Goal: Communication & Community: Answer question/provide support

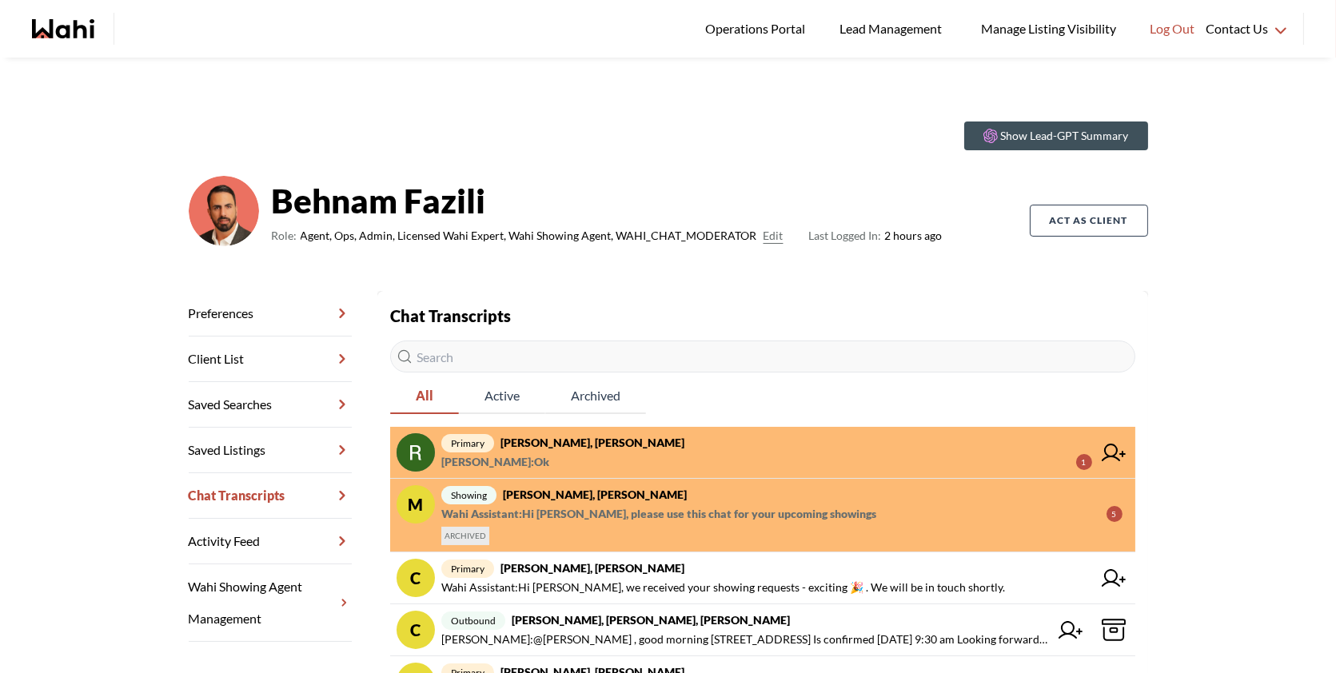
click at [700, 438] on span "primary Rita Kukendran, Behnam" at bounding box center [766, 442] width 651 height 19
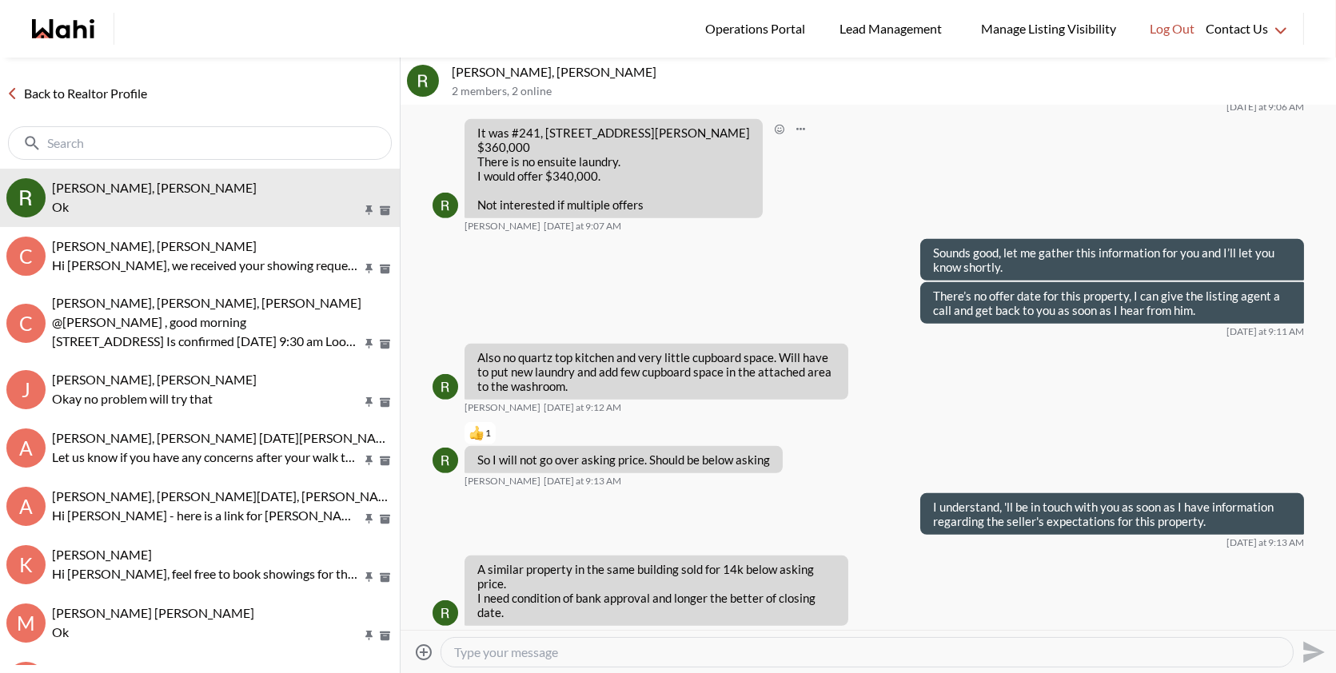
scroll to position [1760, 0]
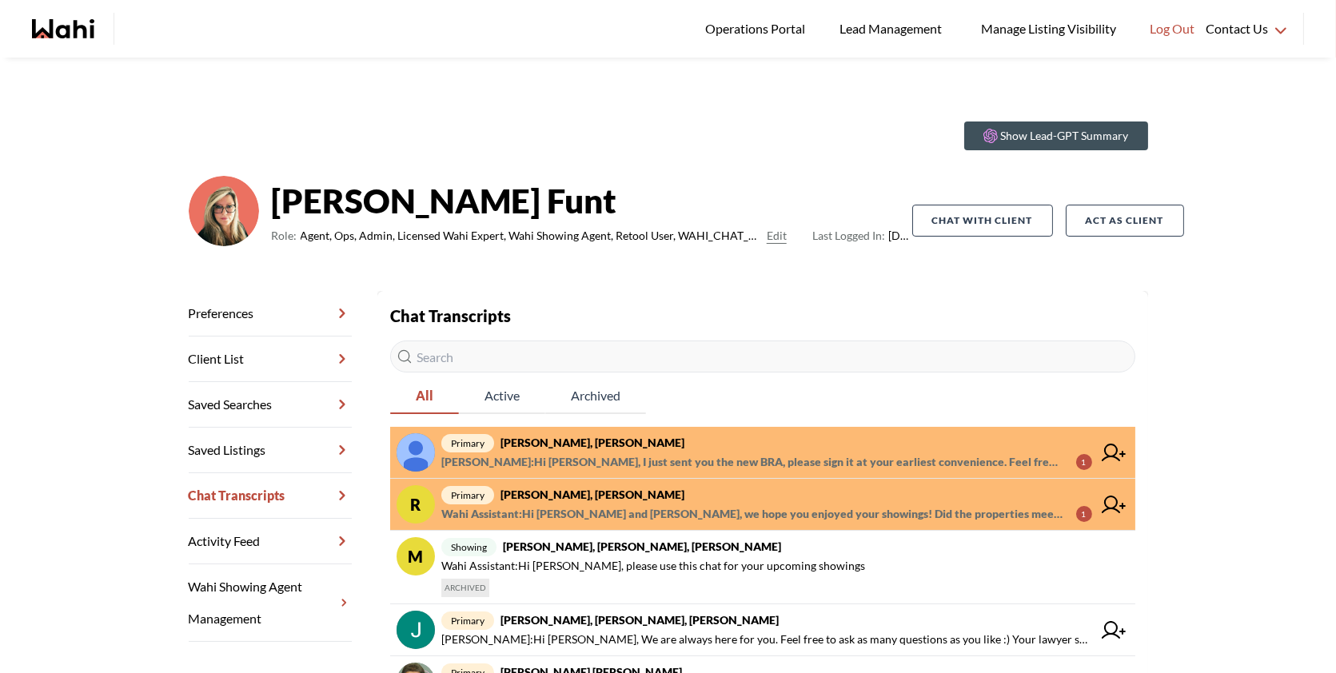
click at [722, 451] on span "primary Dileep K, Barb" at bounding box center [766, 442] width 651 height 19
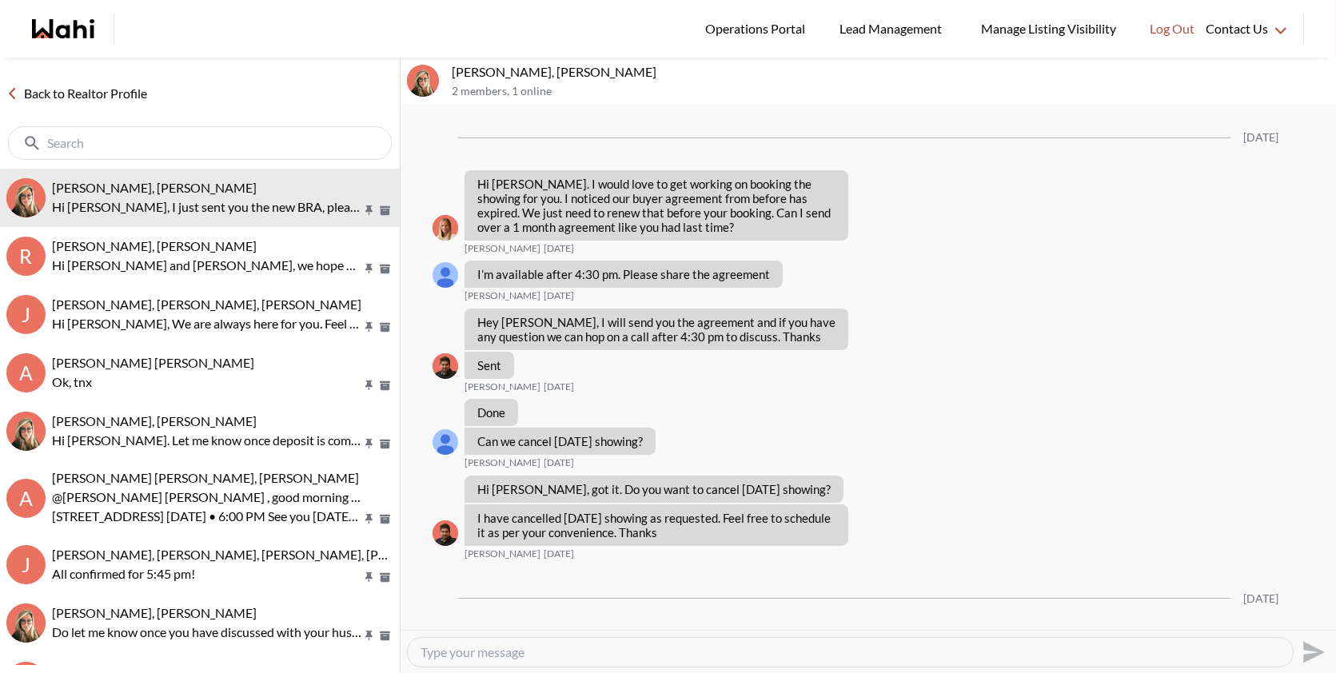
scroll to position [2367, 0]
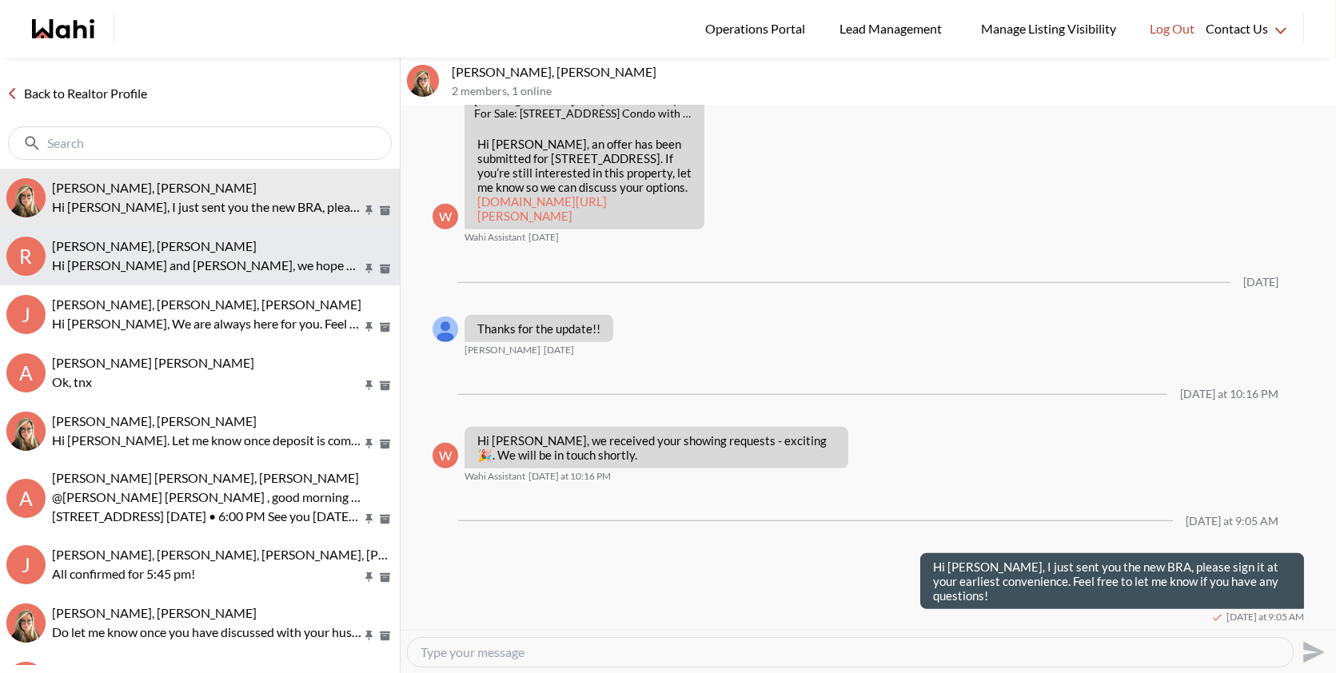
click at [235, 253] on div "[PERSON_NAME], [PERSON_NAME]" at bounding box center [222, 246] width 341 height 16
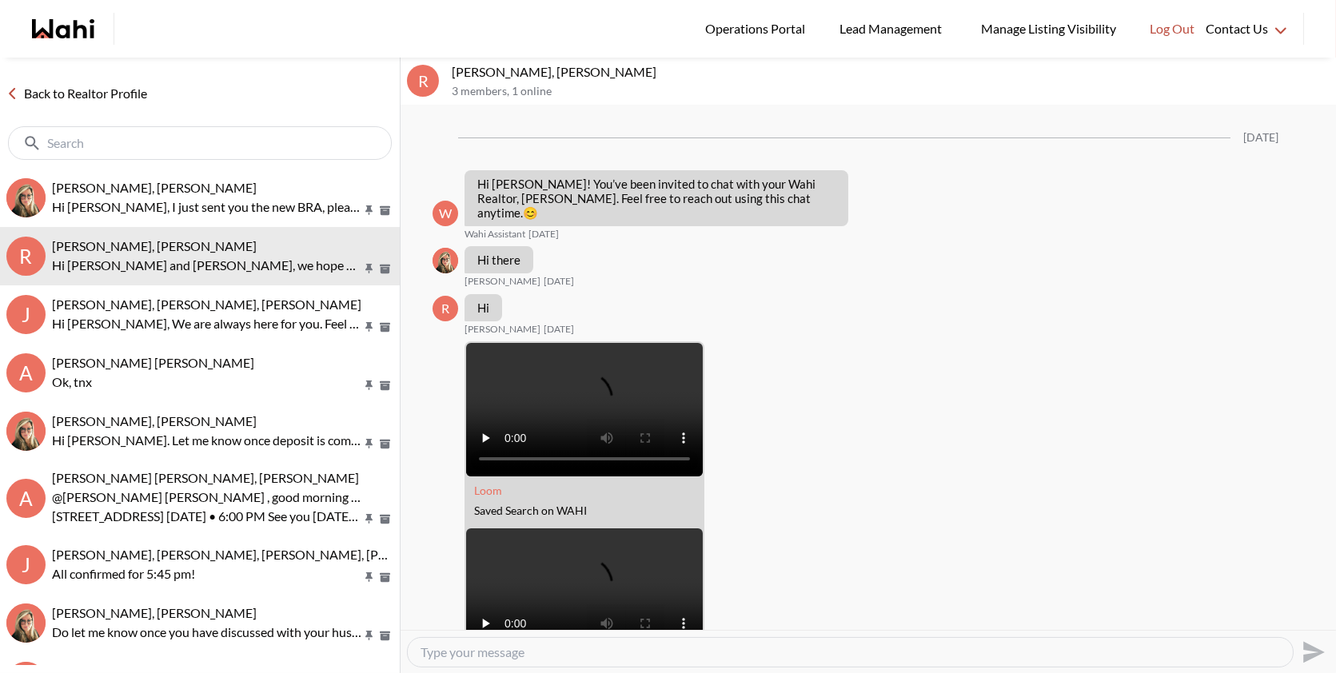
scroll to position [1664, 0]
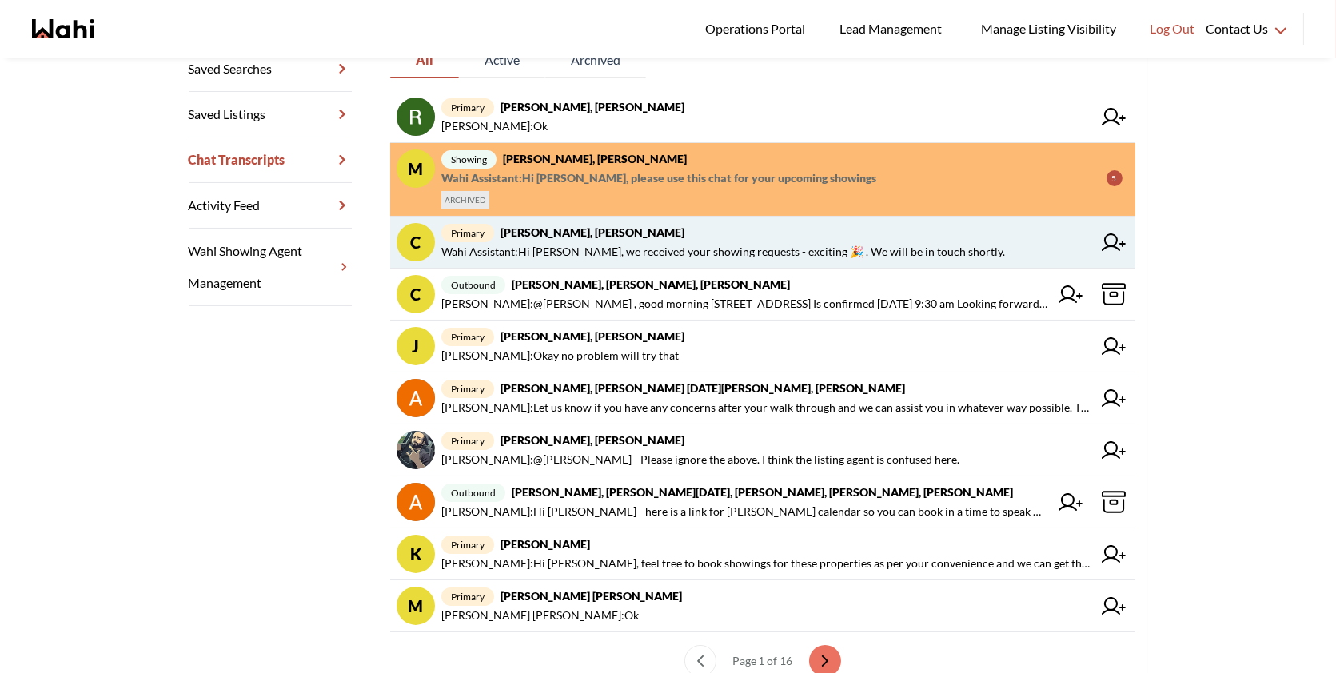
scroll to position [365, 0]
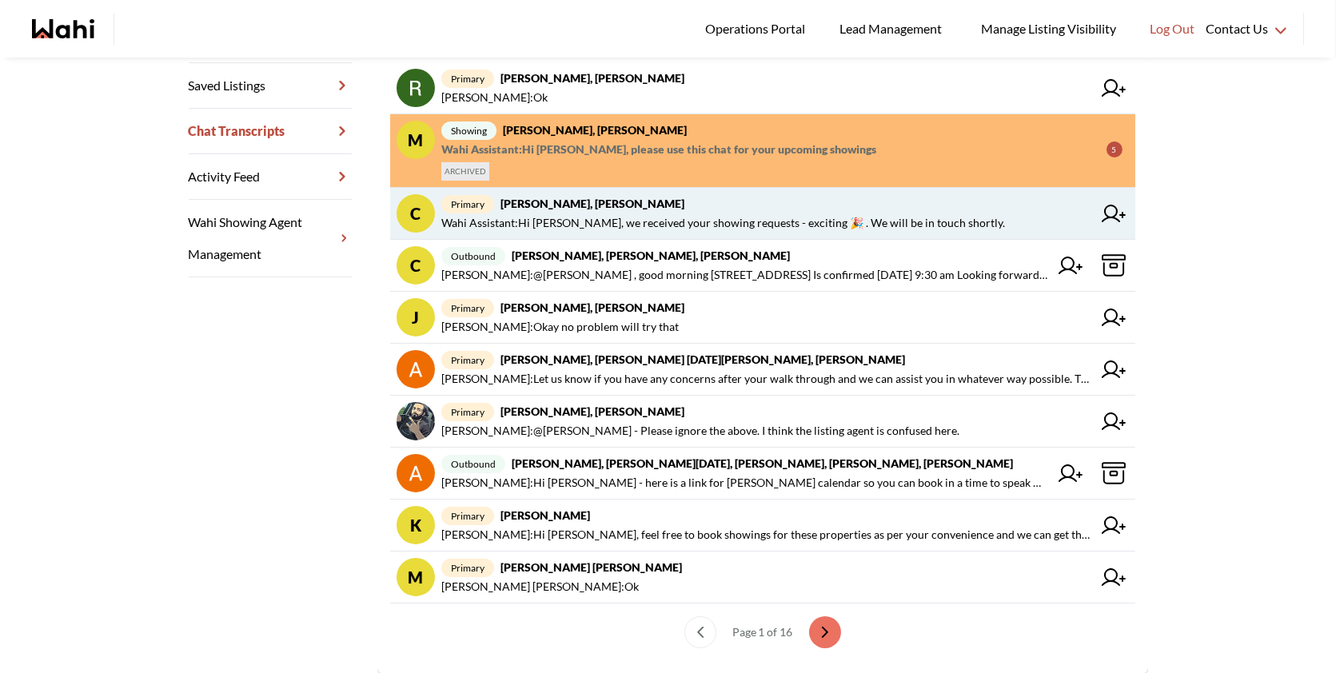
click at [639, 219] on span "Wahi Assistant : Hi Caroline, we received your showing requests - exciting 🎉 . …" at bounding box center [723, 222] width 564 height 19
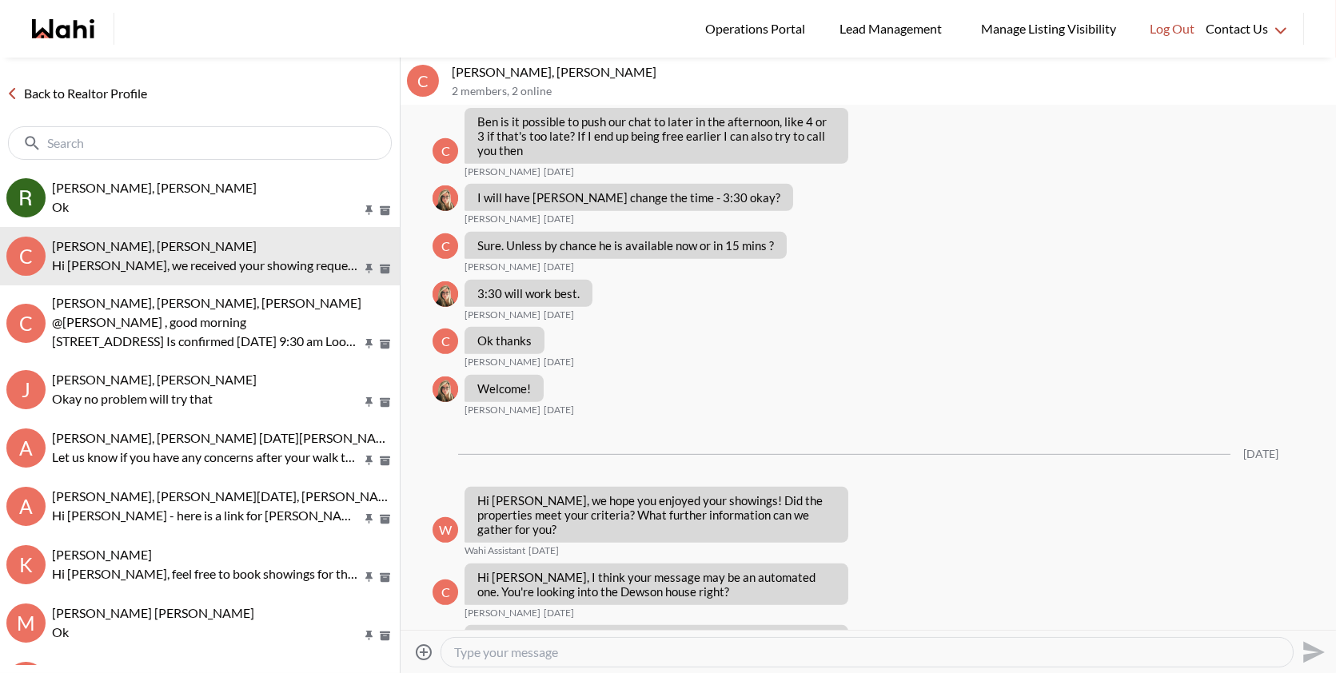
scroll to position [2054, 0]
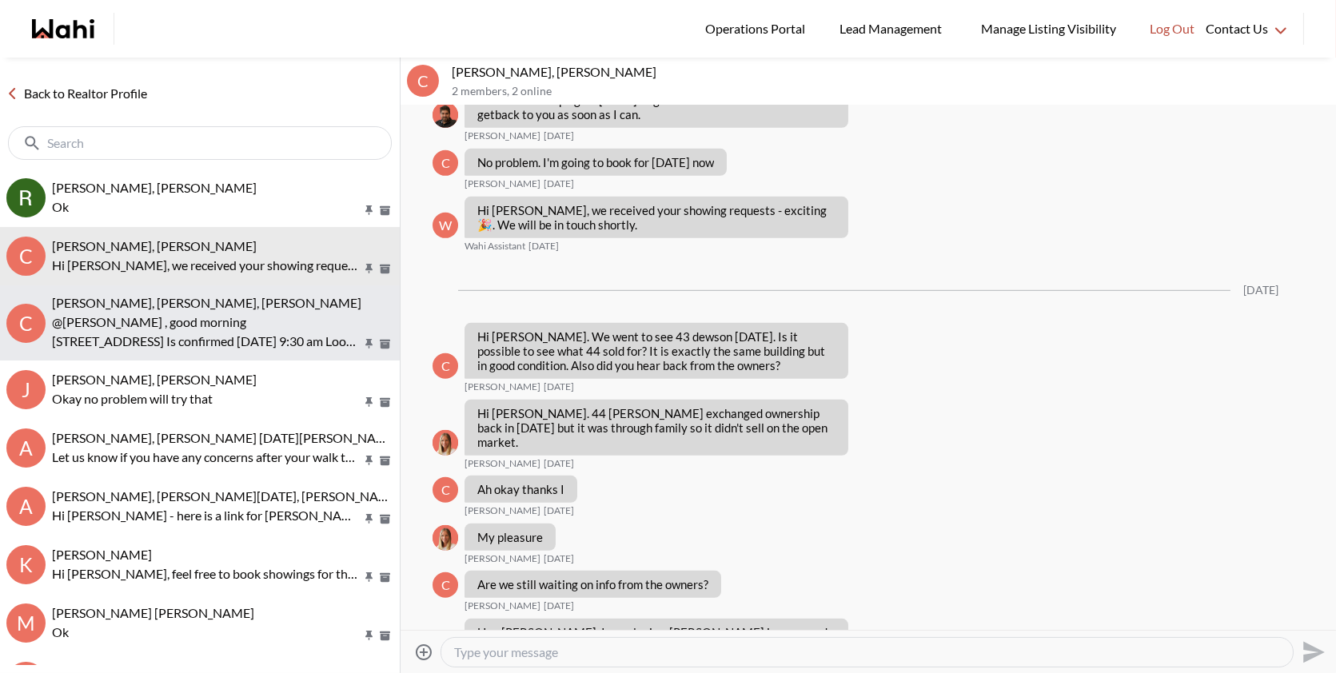
click at [217, 335] on p "43 Dewson St, Toronto Is confirmed September 5 at 9:30 am Looking forward to me…" at bounding box center [206, 341] width 309 height 19
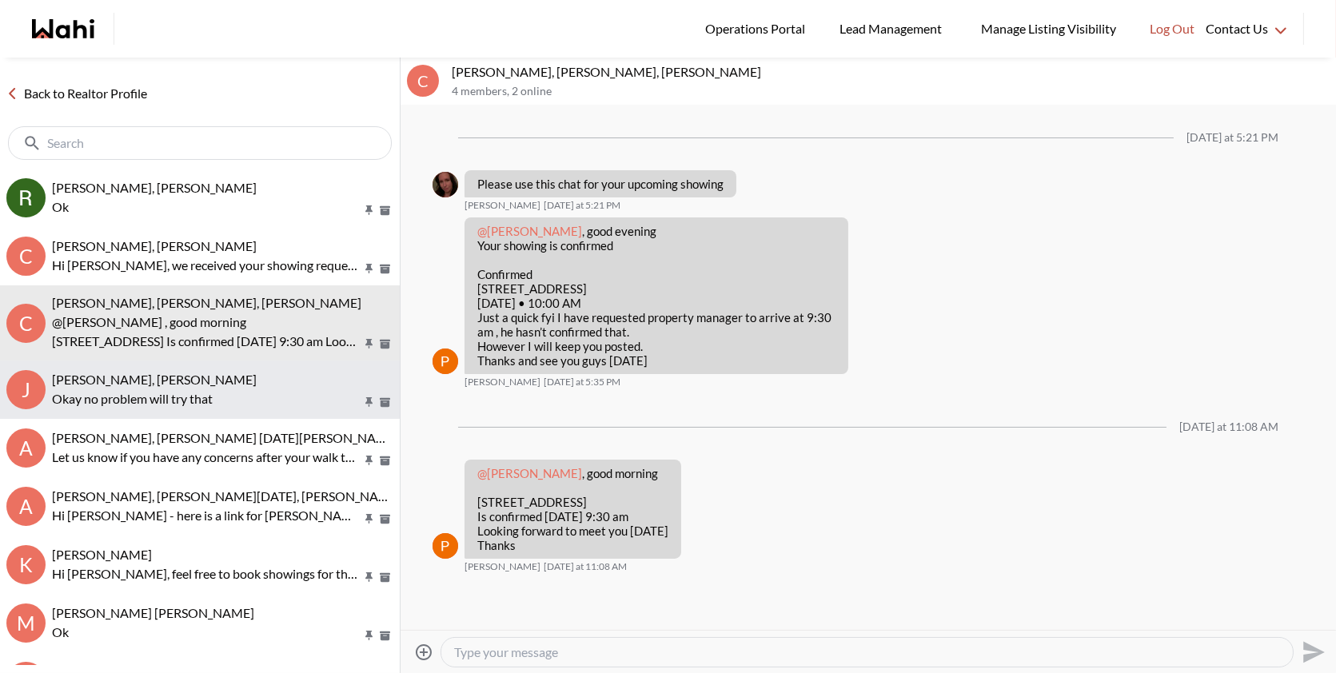
click at [222, 409] on button "J Josh Hortaleza, Behnam Okay no problem will try that" at bounding box center [200, 390] width 400 height 58
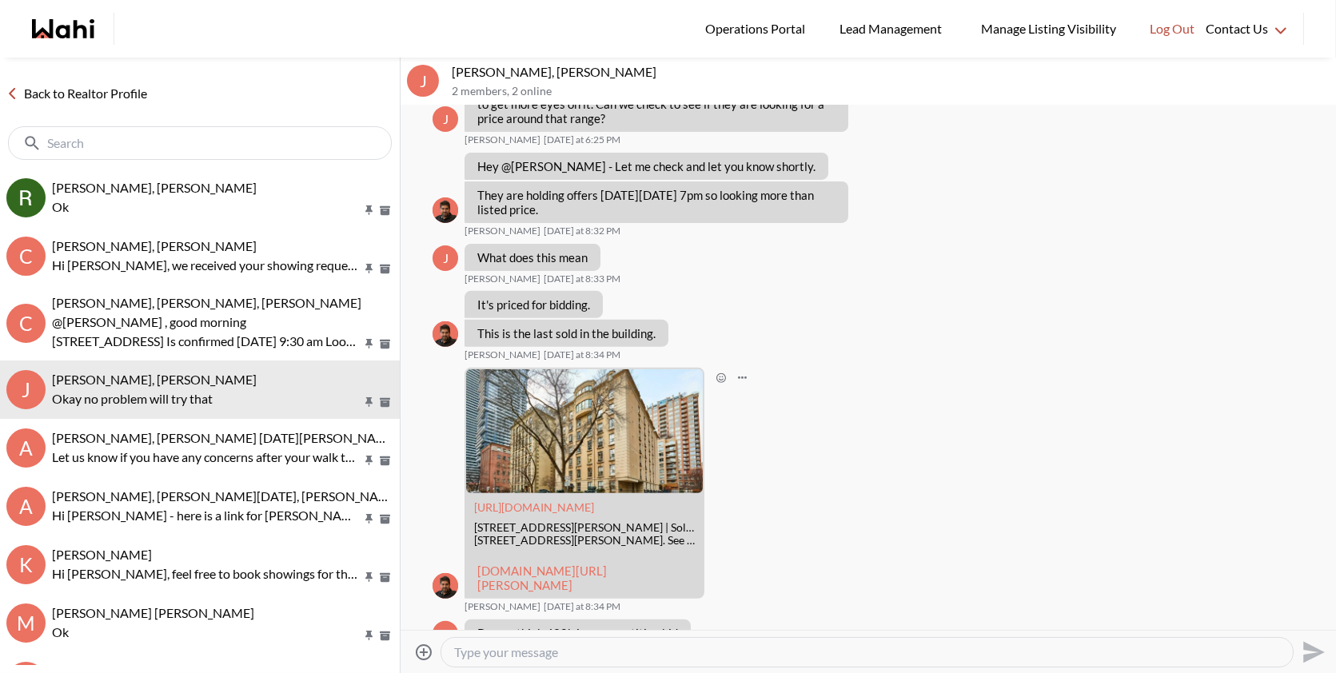
scroll to position [1552, 0]
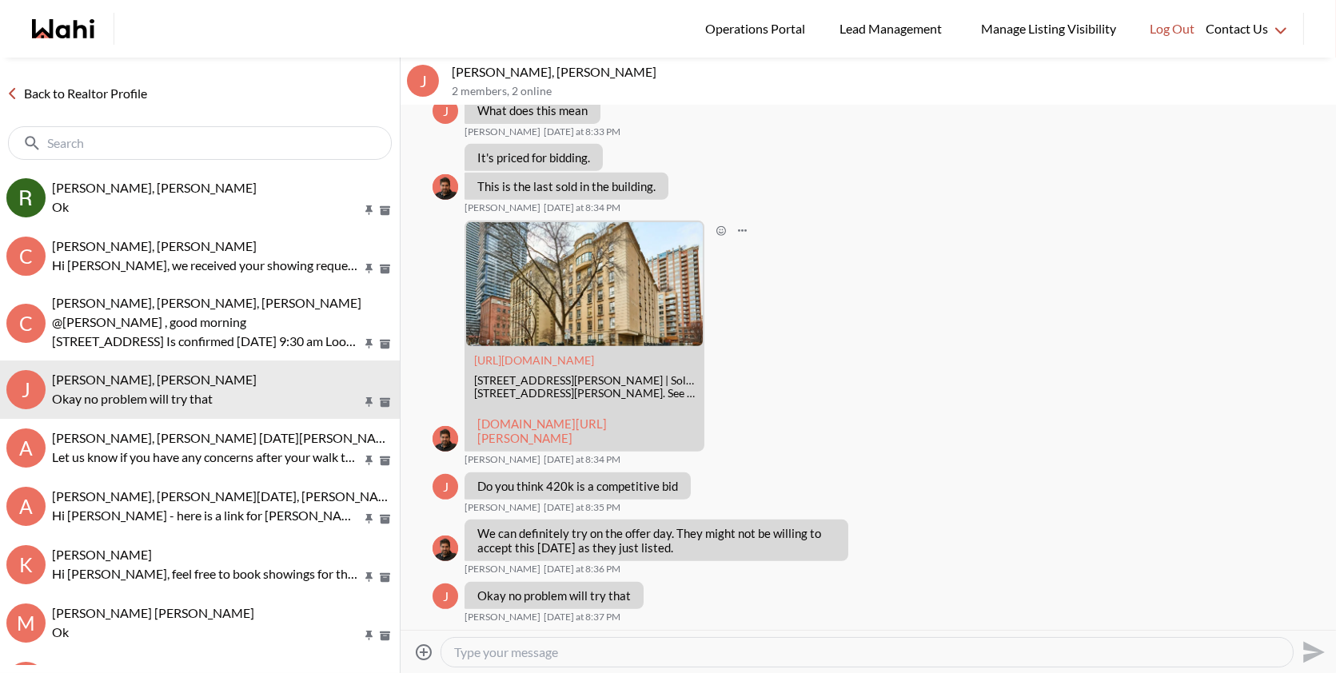
click at [524, 417] on link "wahi.com/ca/en/real-estate/on/gta/toronto/old-toronto/church-yonge-corridor/88-…" at bounding box center [542, 431] width 130 height 29
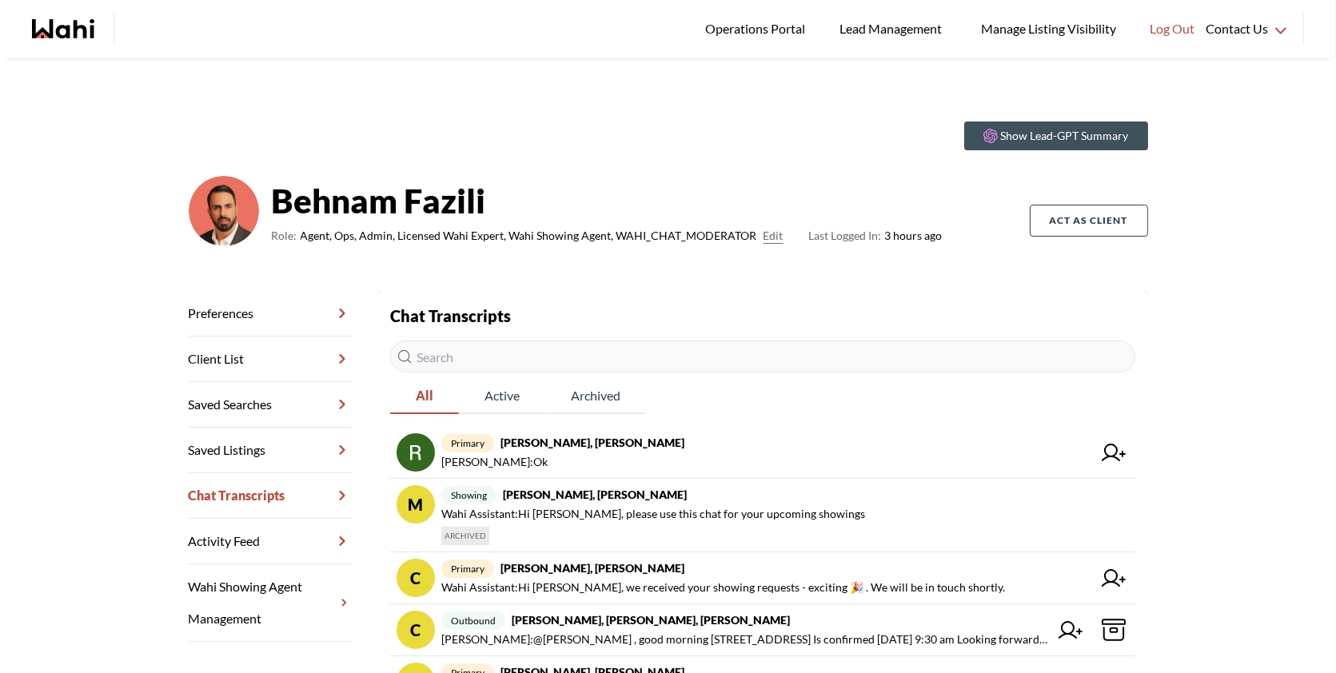
click at [602, 60] on div "Show Lead-GPT Summary Behnam Fazili Role: Agent, Ops, Admin, Licensed Wahi Expe…" at bounding box center [668, 574] width 1336 height 1032
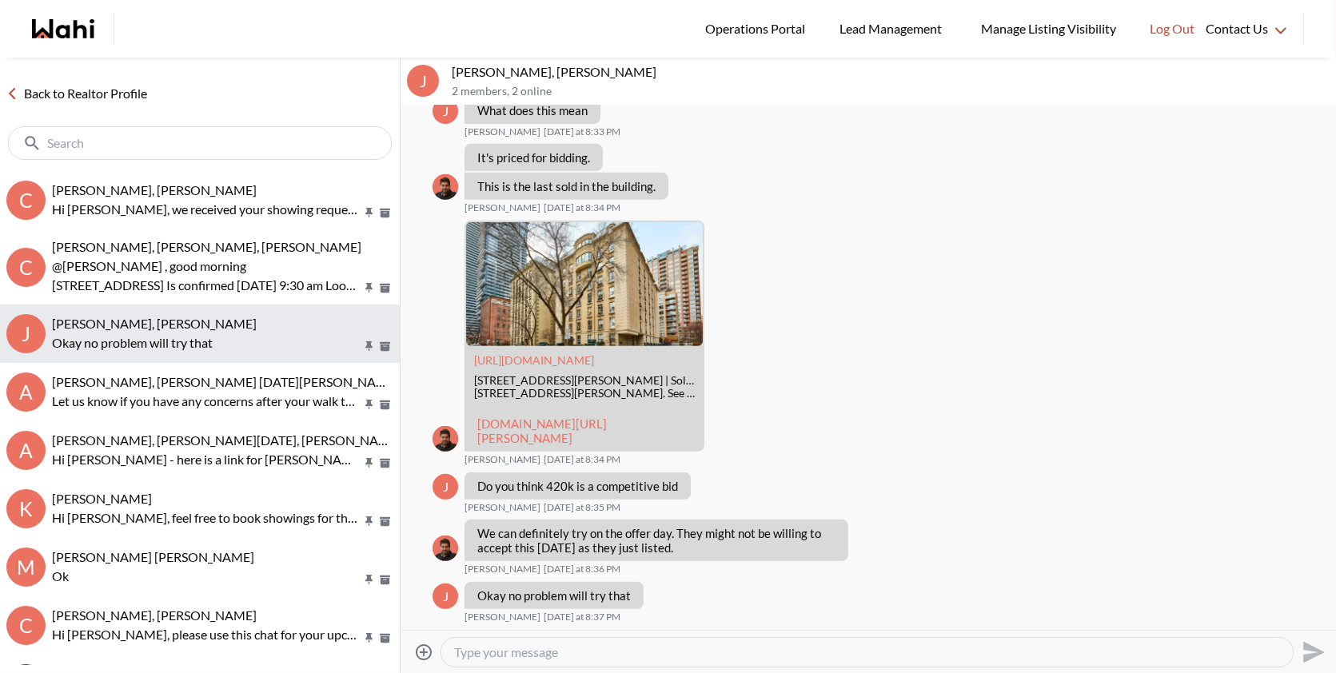
scroll to position [58, 0]
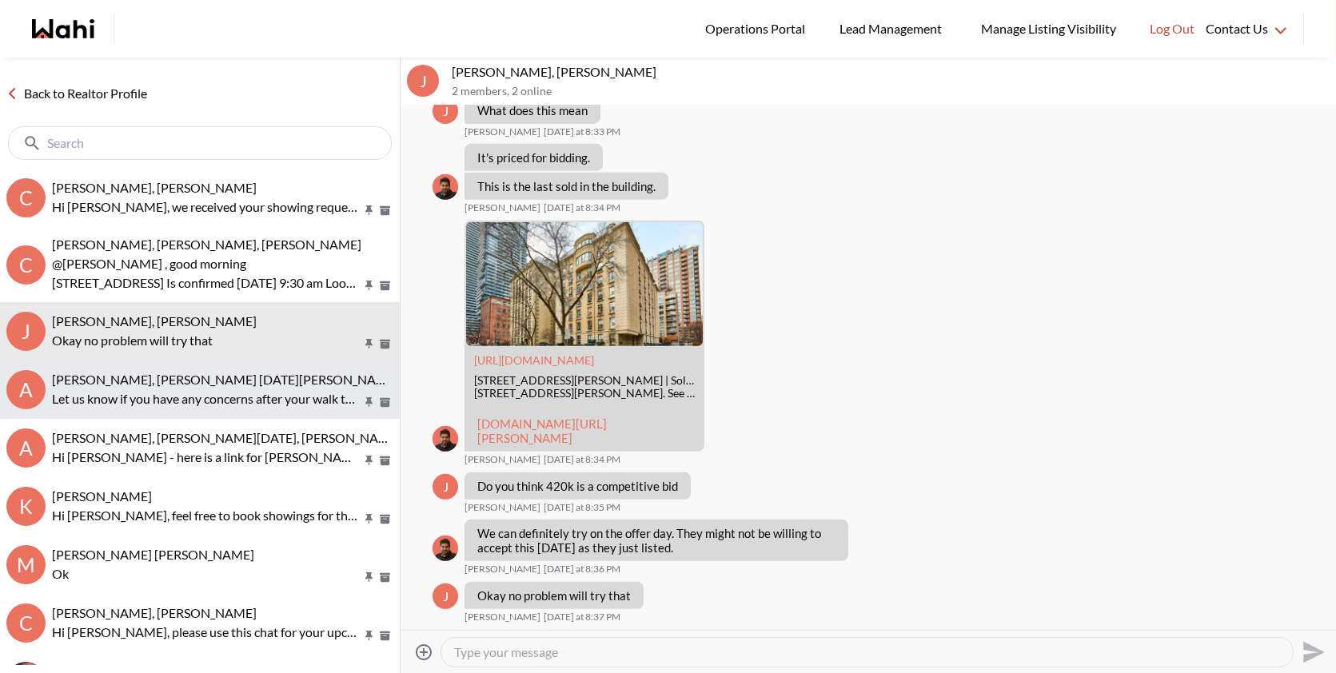
click at [202, 396] on p "Let us know if you have any concerns after your walk through and we can assist …" at bounding box center [206, 398] width 309 height 19
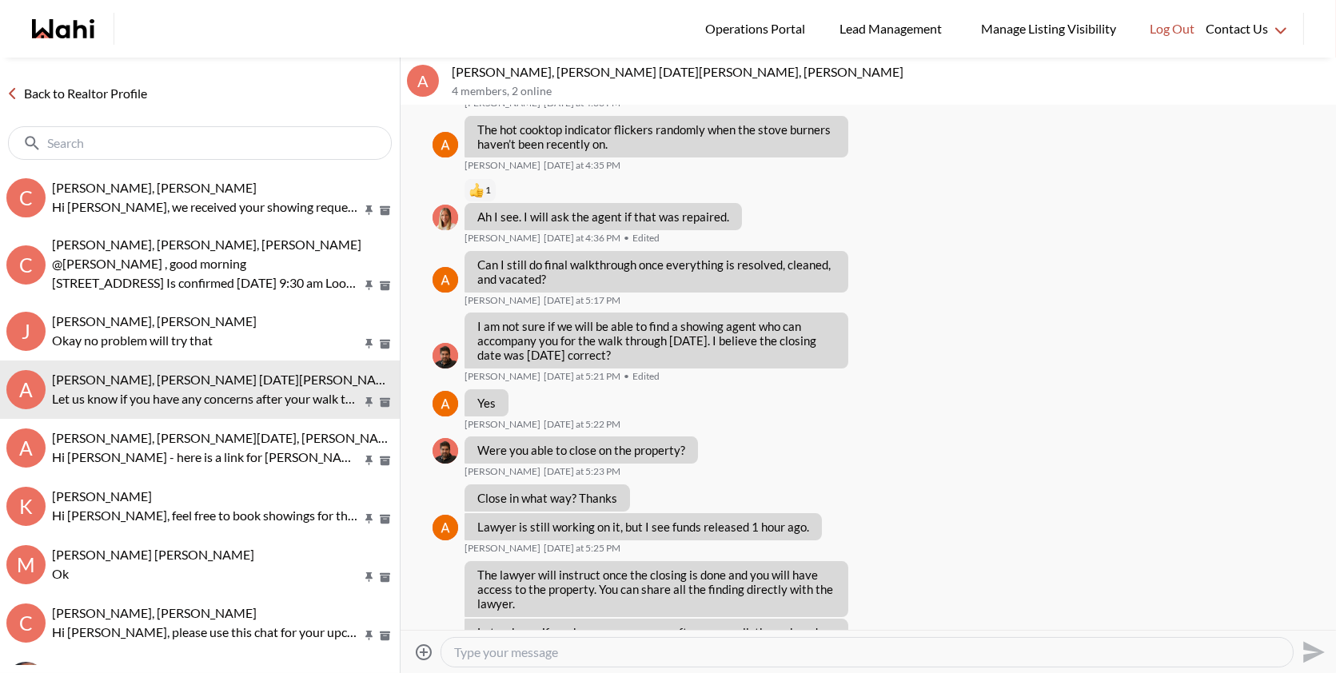
scroll to position [10885, 0]
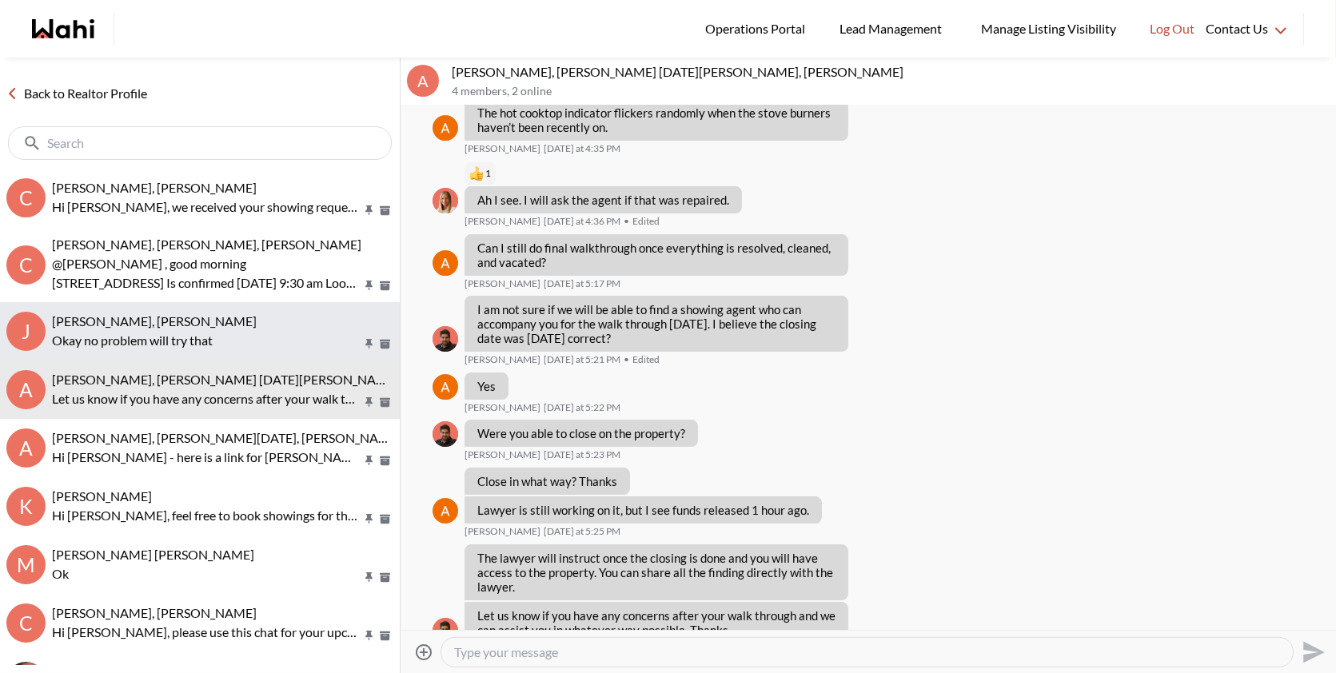
click at [184, 313] on span "Josh Hortaleza, Behnam" at bounding box center [154, 320] width 205 height 15
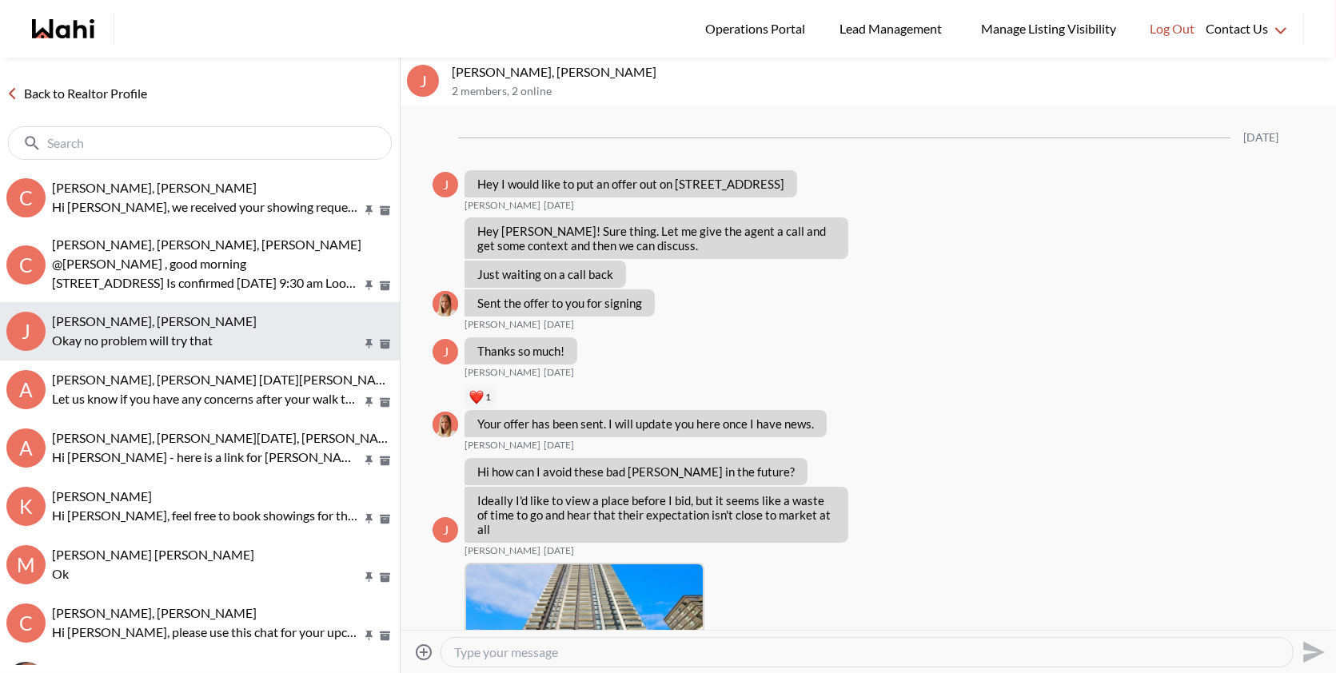
scroll to position [1552, 0]
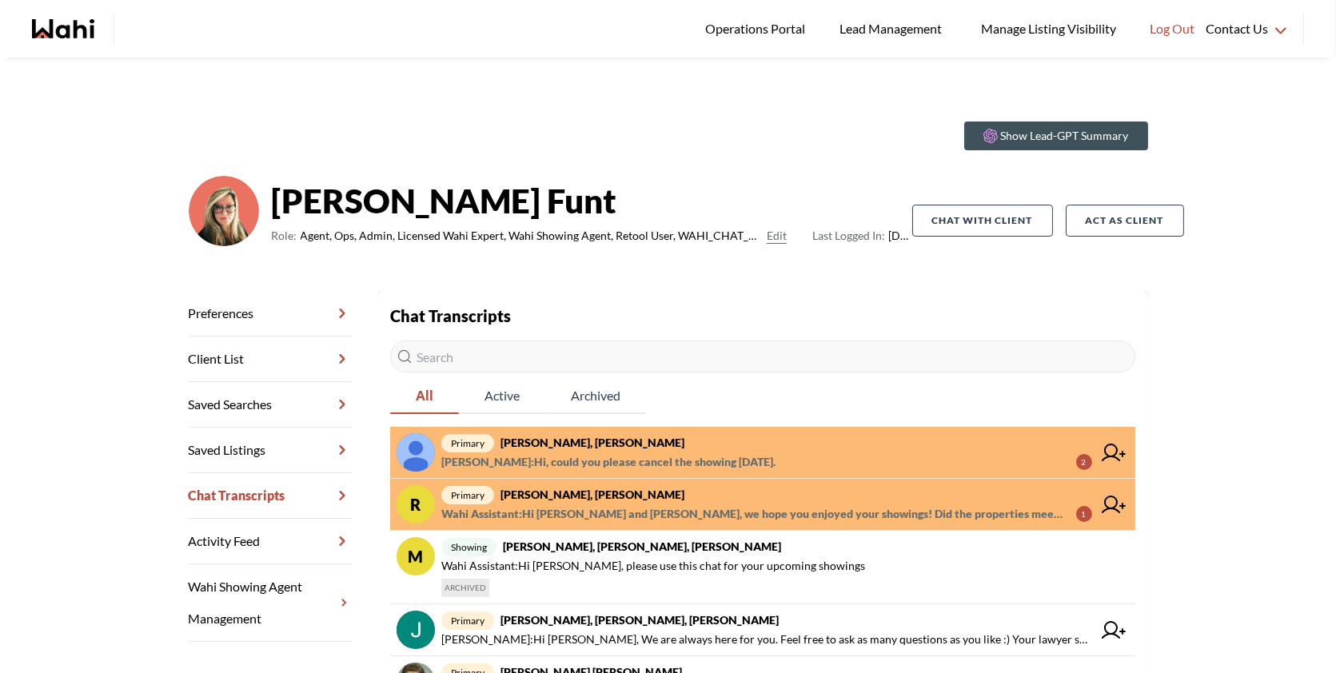
click at [667, 449] on span "primary [PERSON_NAME] K, [PERSON_NAME]" at bounding box center [766, 442] width 651 height 19
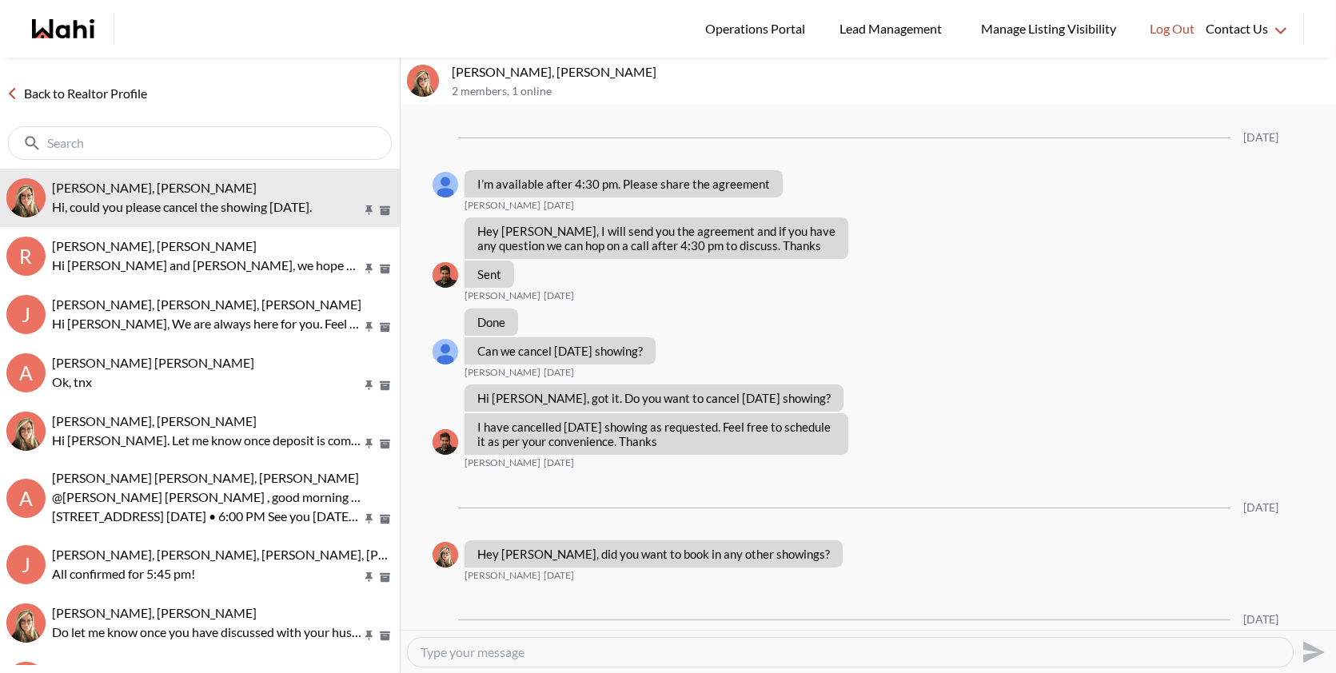
scroll to position [2323, 0]
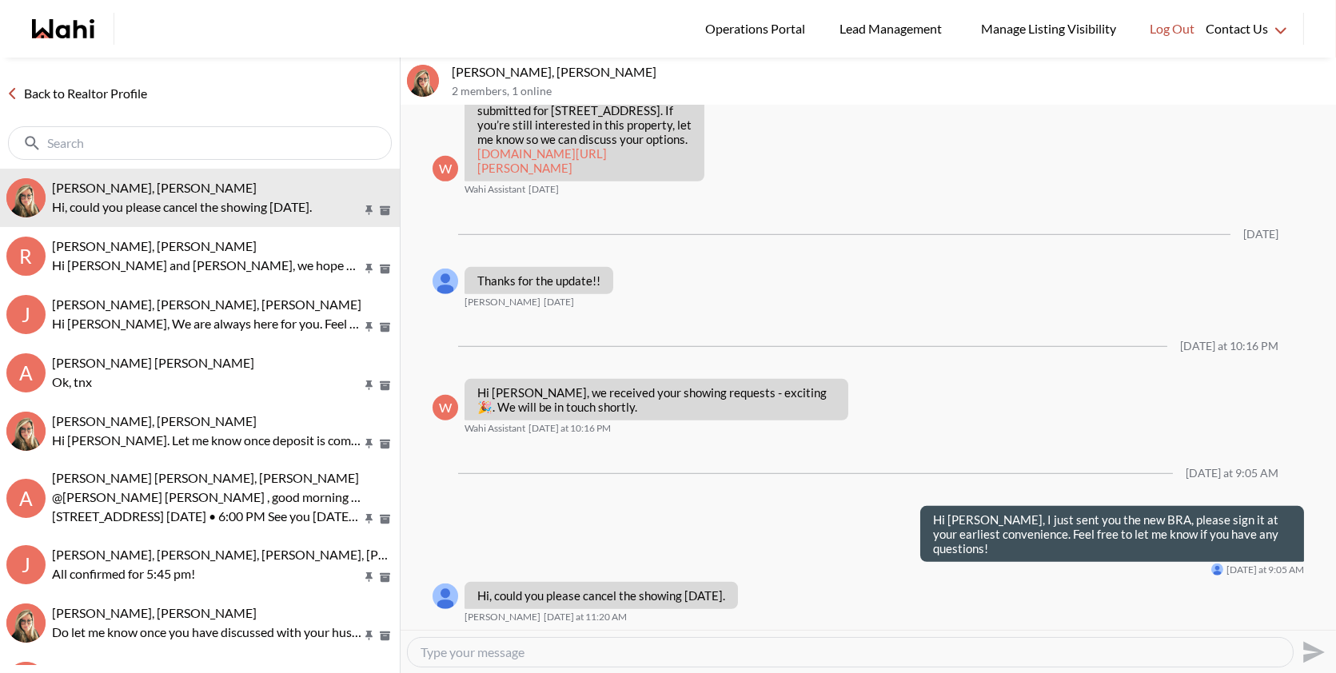
click at [546, 657] on textarea "Type your message" at bounding box center [850, 652] width 859 height 16
type textarea "No problem we will cancel your showing for [DATE] and thank you for letting us …"
click at [1312, 648] on icon "Send" at bounding box center [1314, 652] width 22 height 22
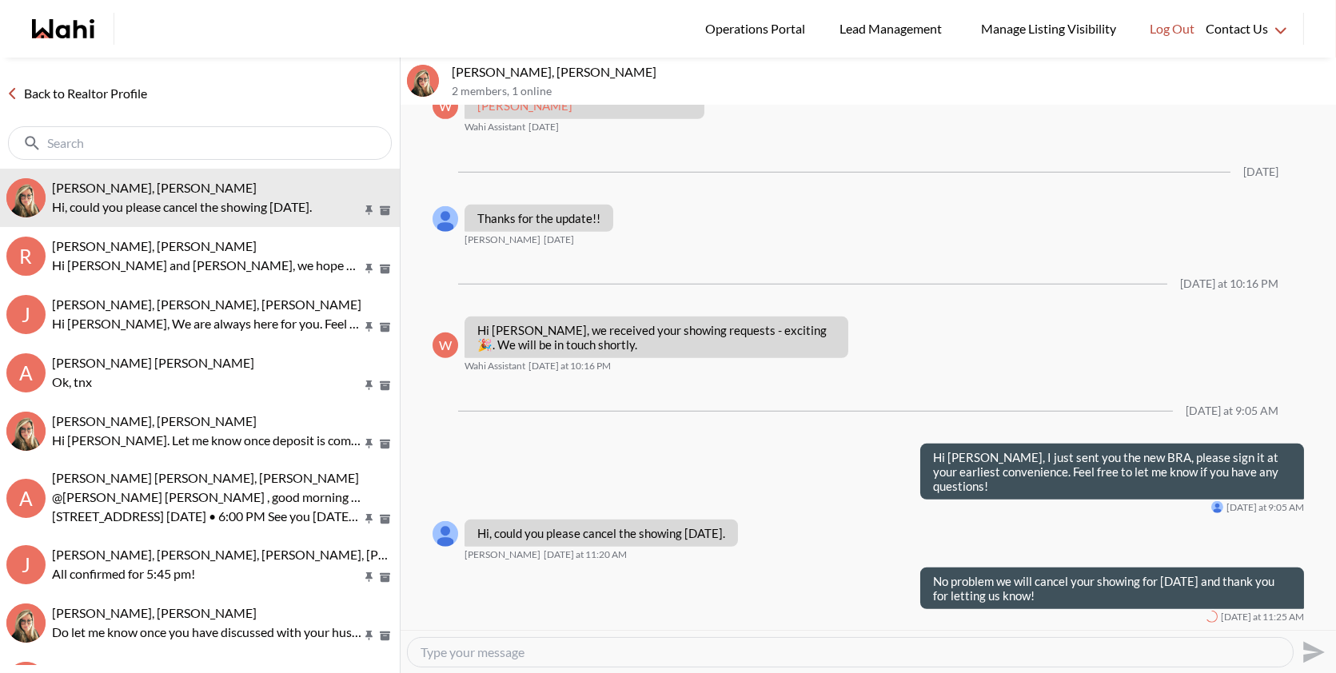
scroll to position [2385, 0]
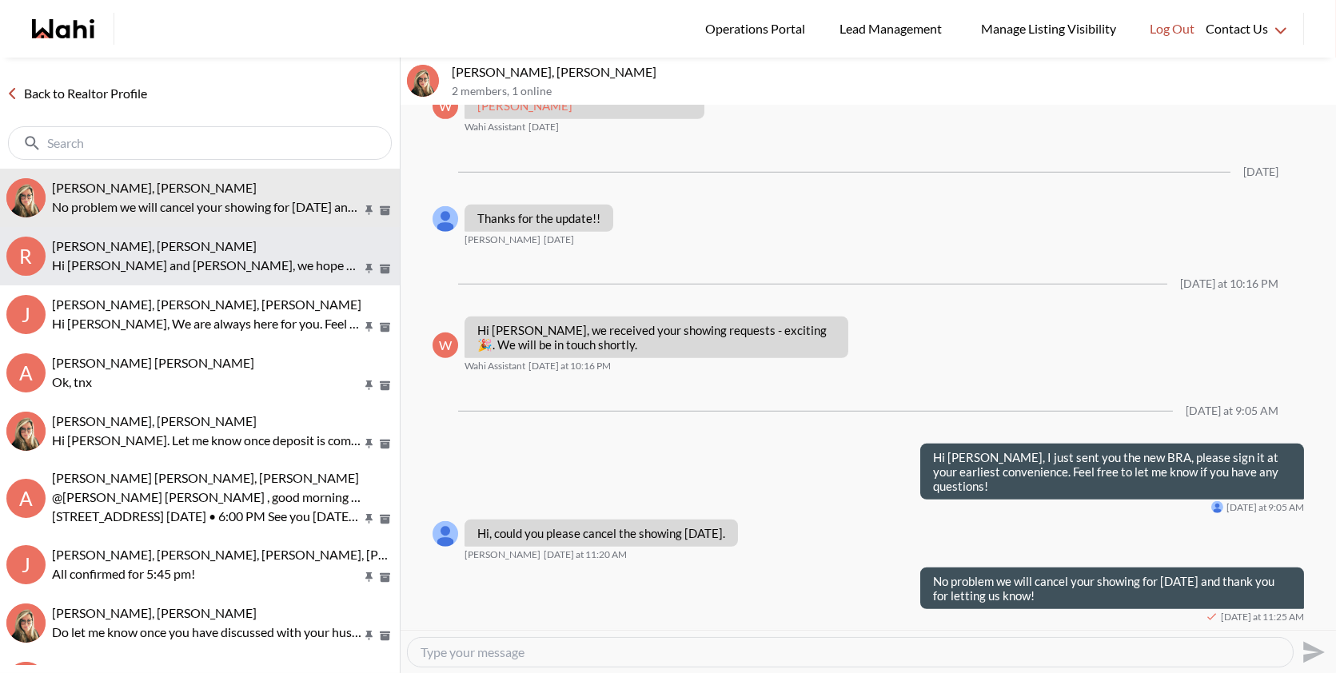
click at [228, 254] on div "[PERSON_NAME], [PERSON_NAME] Hi [PERSON_NAME] and [PERSON_NAME], we hope you en…" at bounding box center [222, 256] width 341 height 37
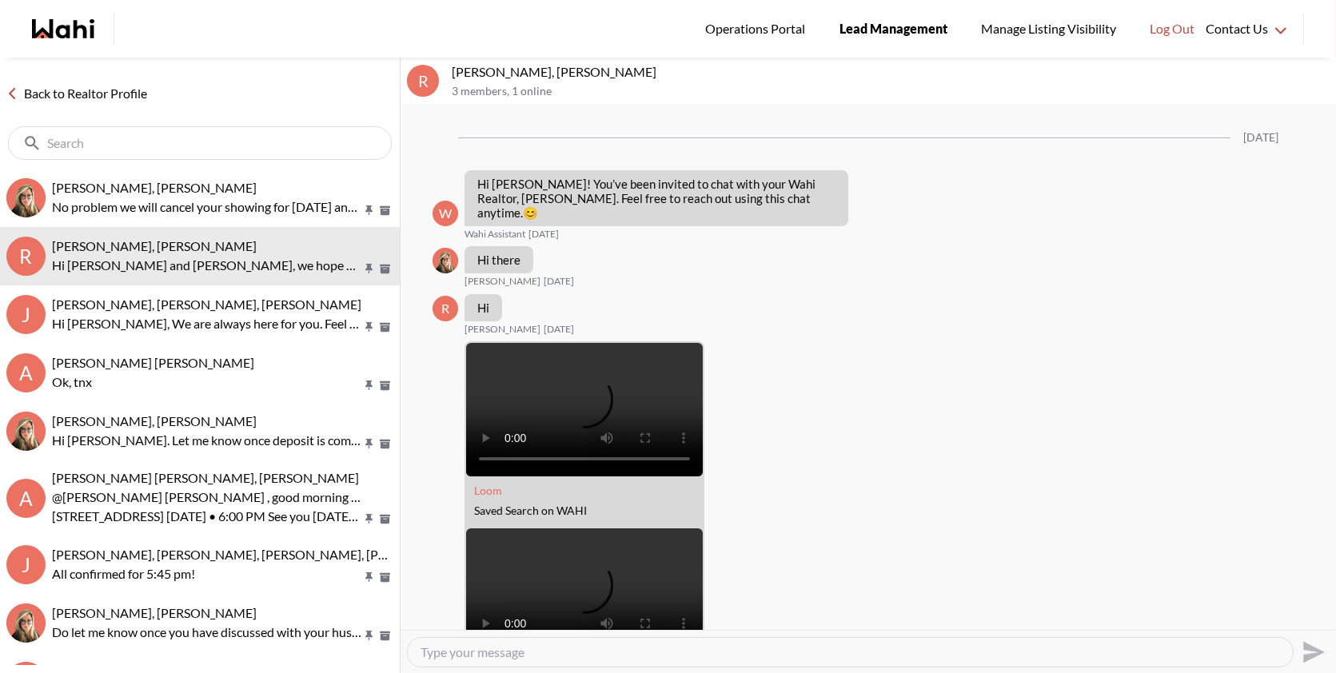
scroll to position [1664, 0]
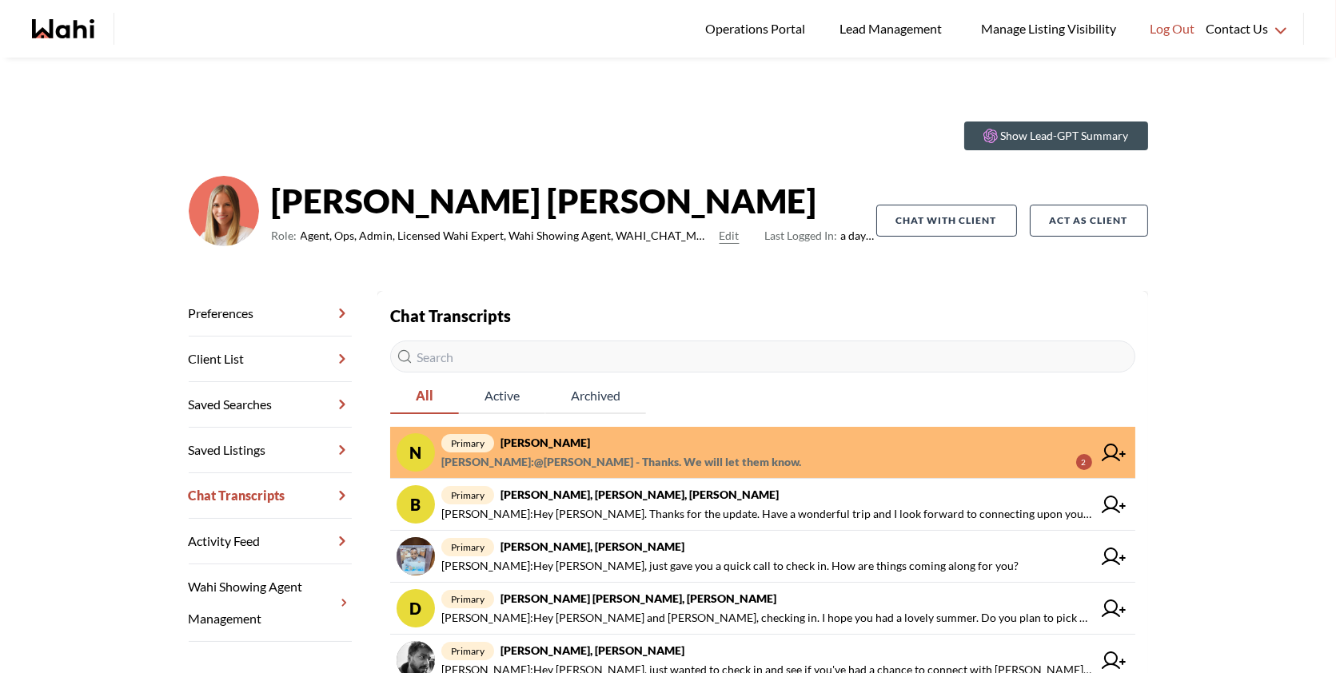
click at [712, 447] on span "primary Neha Saini, Michelle" at bounding box center [766, 442] width 651 height 19
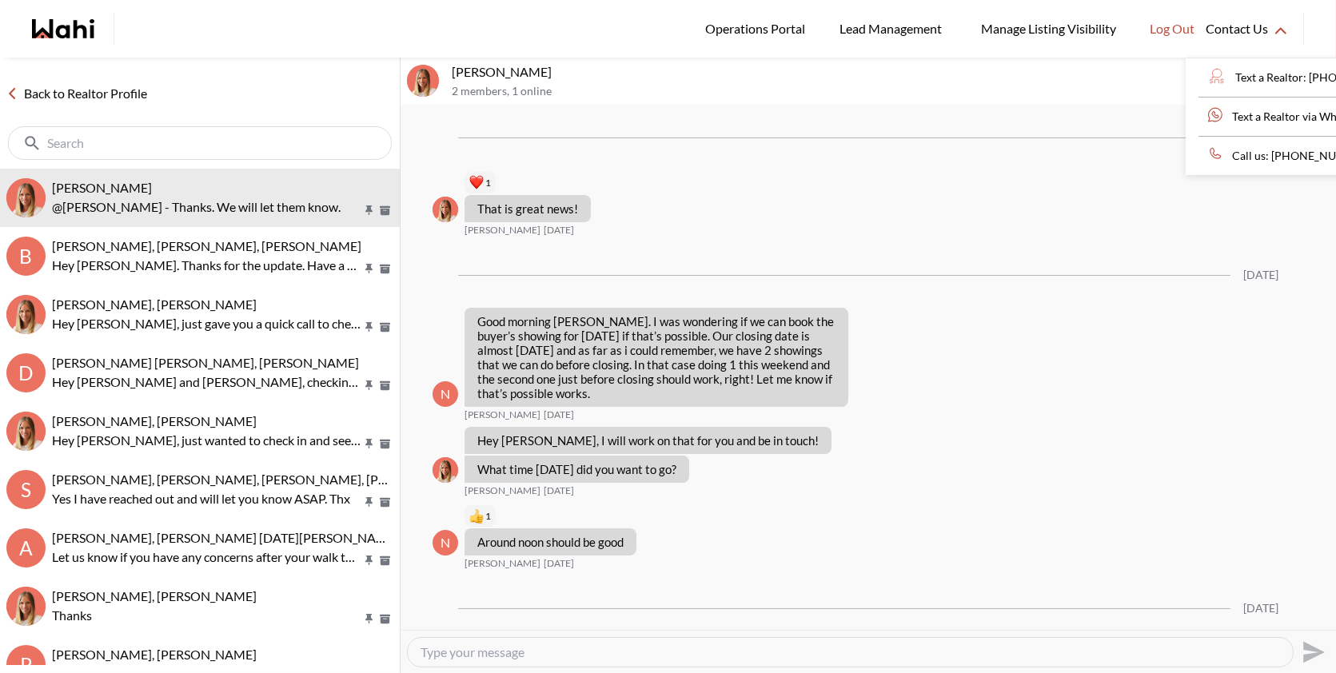
scroll to position [1740, 0]
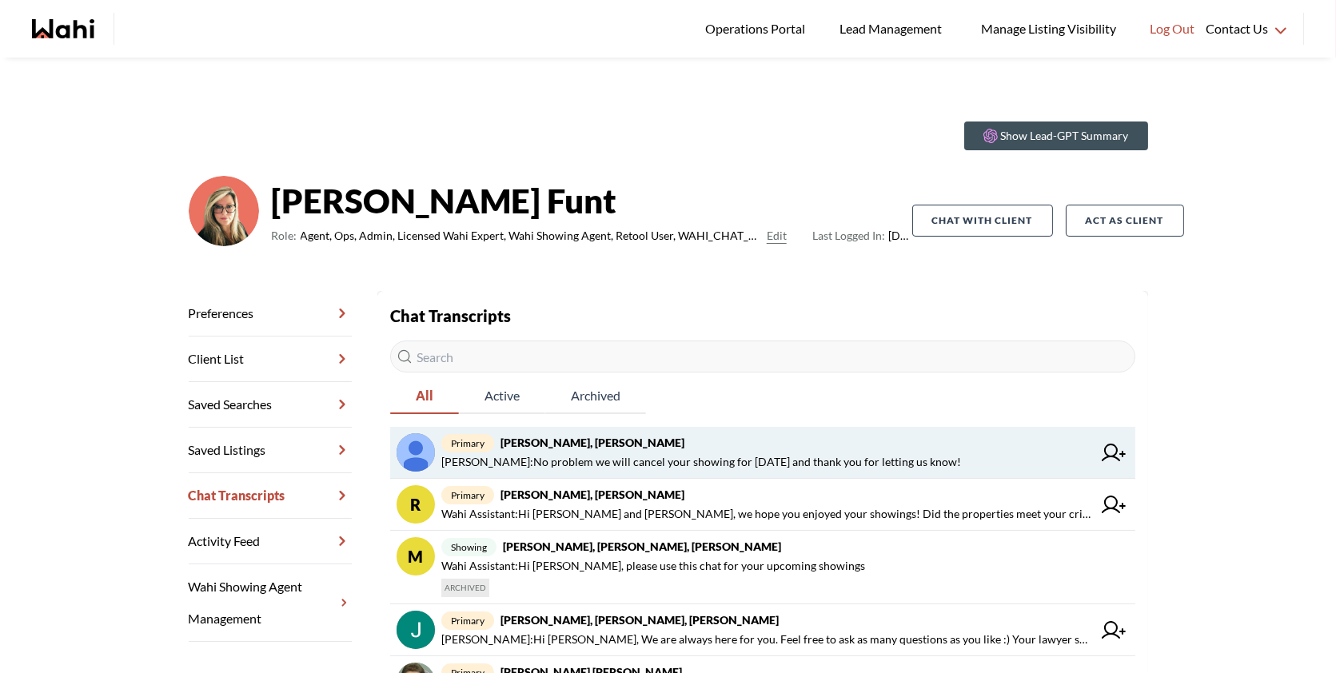
click at [560, 450] on span "primary Dileep K, Barb" at bounding box center [766, 442] width 651 height 19
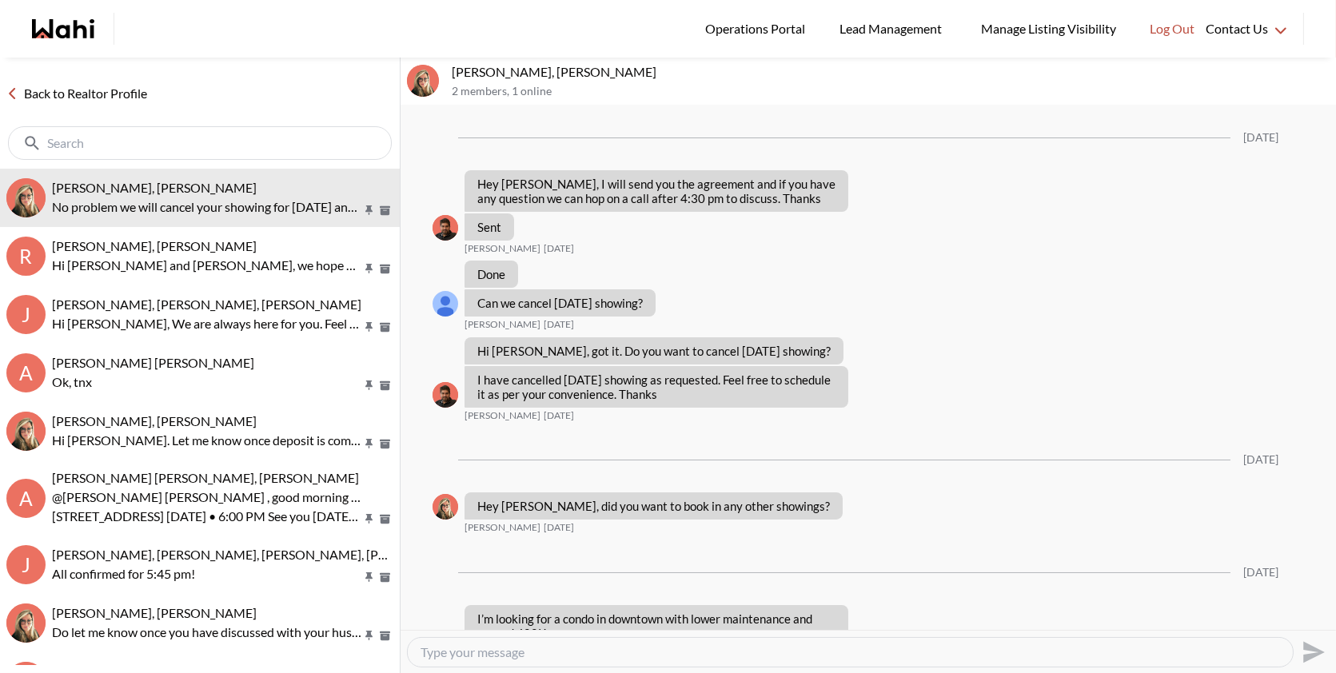
scroll to position [2337, 0]
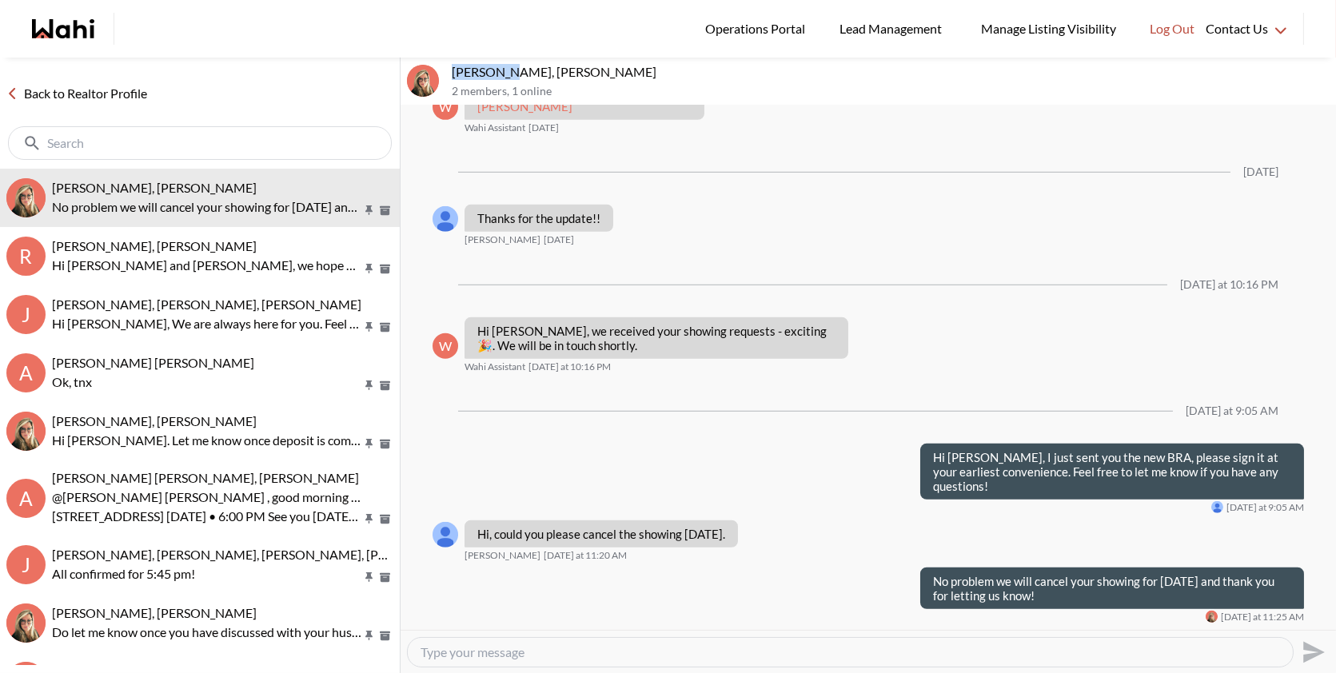
drag, startPoint x: 503, startPoint y: 68, endPoint x: 451, endPoint y: 65, distance: 52.1
click at [451, 65] on div "Dileep K, Barb 2 members , 1 online" at bounding box center [868, 82] width 935 height 48
copy p "Dileep K,"
drag, startPoint x: 718, startPoint y: 532, endPoint x: 500, endPoint y: 529, distance: 218.3
click at [500, 529] on div "Hi, could you please cancel the showing today." at bounding box center [601, 533] width 273 height 27
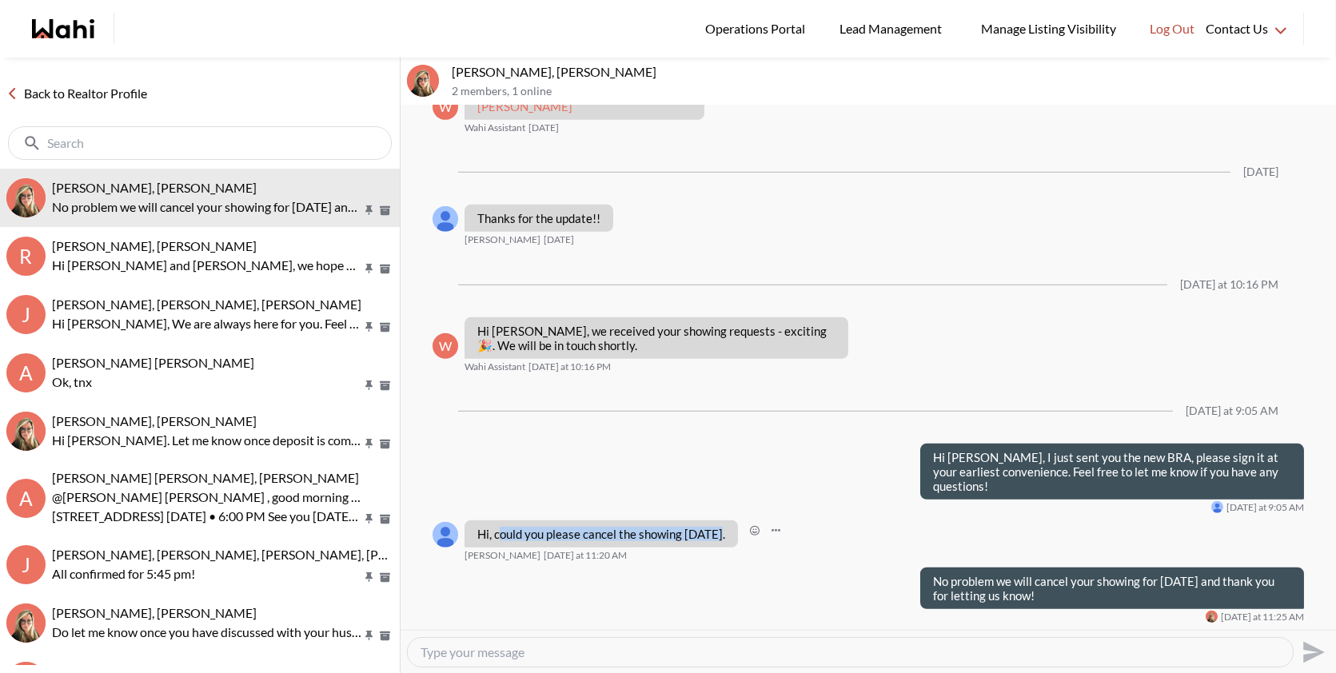
click at [719, 536] on div "Hi, could you please cancel the showing today." at bounding box center [601, 533] width 273 height 27
drag, startPoint x: 719, startPoint y: 536, endPoint x: 477, endPoint y: 527, distance: 241.6
click at [476, 528] on div "Hi, could you please cancel the showing today." at bounding box center [601, 533] width 273 height 27
copy p "Hi, could you please cancel the showing today."
click at [580, 650] on textarea "Type your message" at bounding box center [850, 652] width 859 height 16
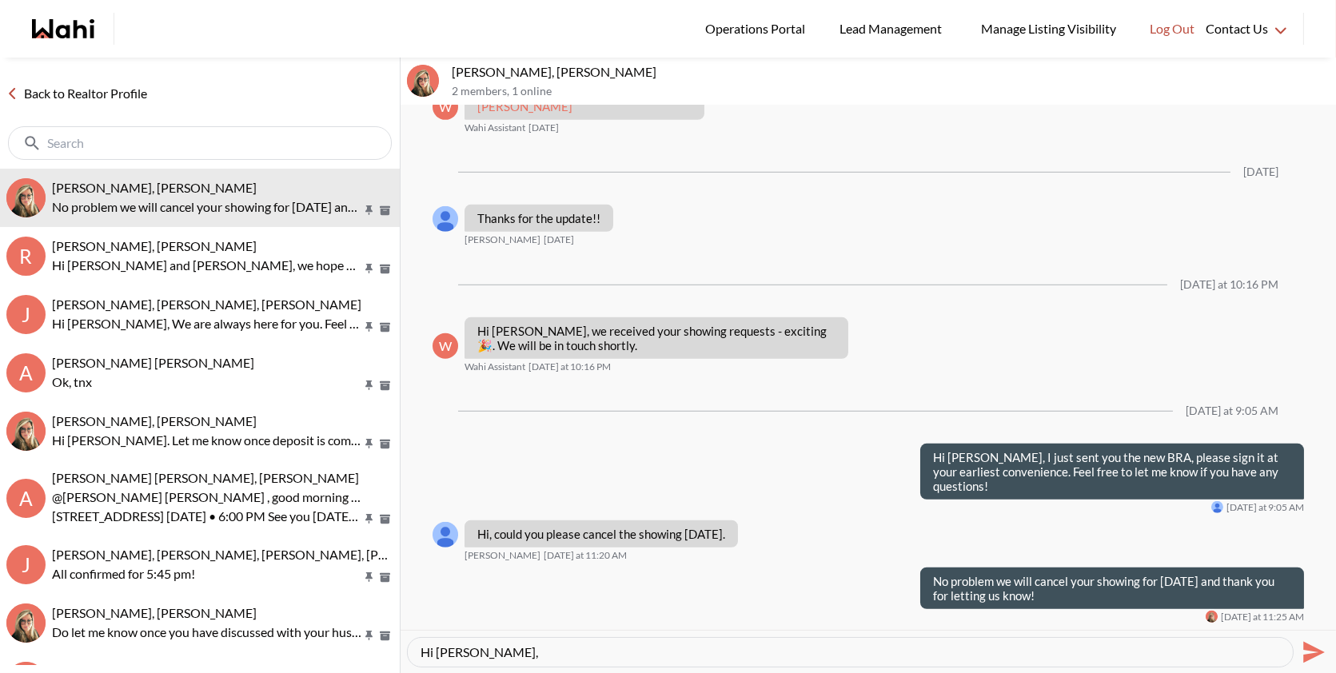
paste textarea "Hi! Just cancelled the showing for today as requested. Totally understand—just …"
click at [496, 649] on textarea "Hi Dileep, Hi! Just cancelled the showing for today as requested. Totally under…" at bounding box center [850, 652] width 859 height 16
click at [873, 648] on textarea "Hi Dileep, Just cancelled the showing for today as requested. Totally understan…" at bounding box center [850, 652] width 859 height 16
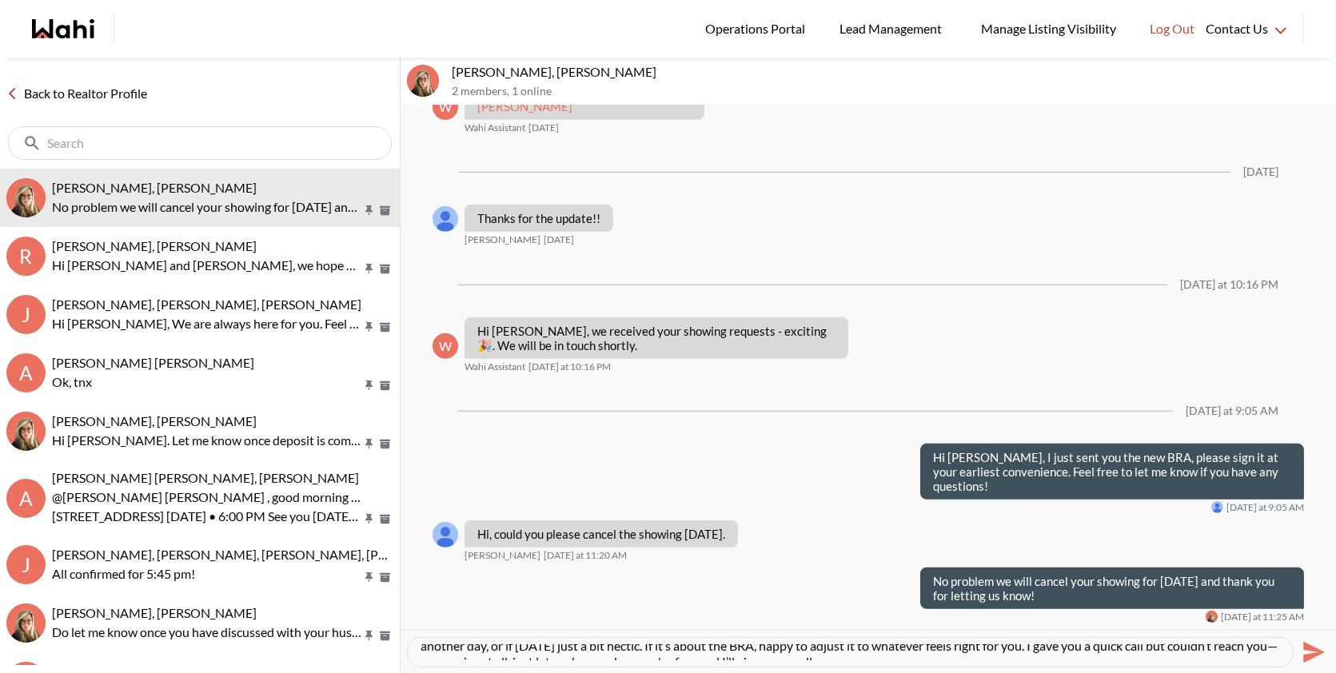
scroll to position [16, 0]
click at [1206, 651] on textarea "Hi Dileep, Just cancelled the showing for today as requested. Totally understan…" at bounding box center [850, 652] width 859 height 16
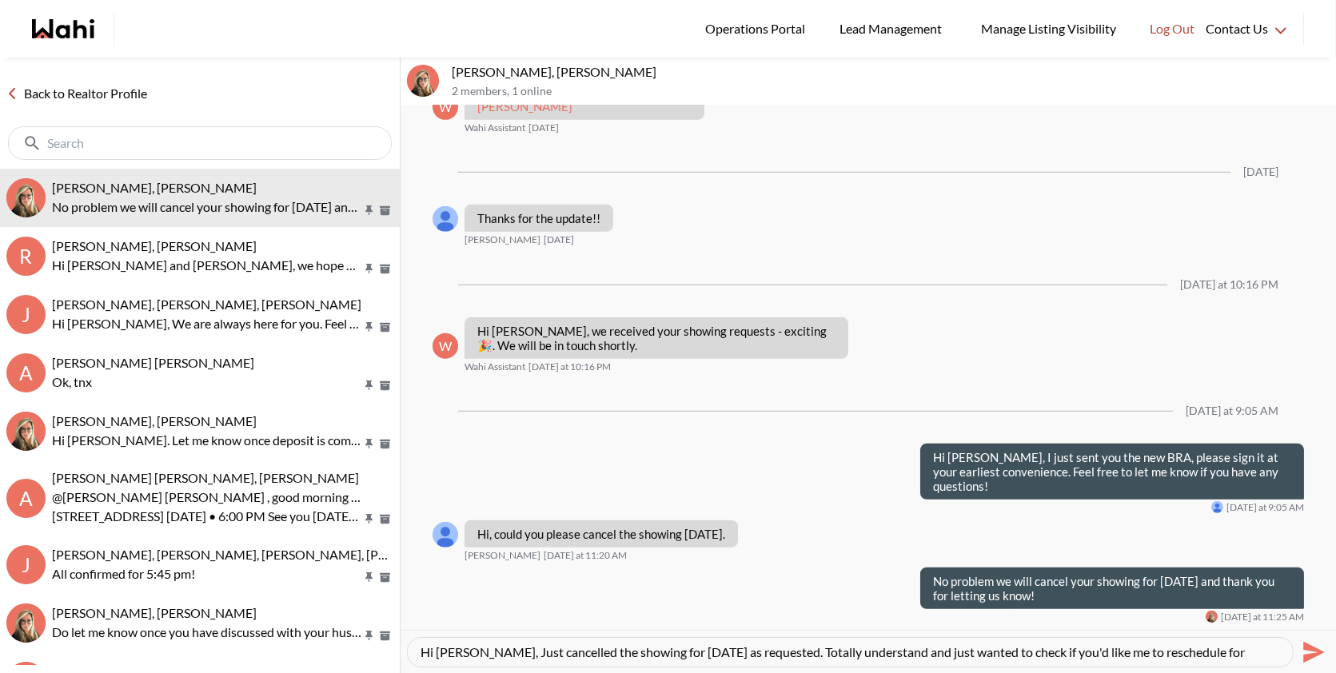
click at [487, 652] on textarea "Hi Dileep, Just cancelled the showing for today as requested. Totally understan…" at bounding box center [850, 652] width 859 height 16
click at [484, 652] on textarea "Hi Dileep, Just cancelled the showing for today as requested. Totally understan…" at bounding box center [850, 652] width 859 height 16
type textarea "Hi Dileep, just cancelled the showing for today as requested. Totally understan…"
click at [1312, 643] on icon "Send" at bounding box center [1312, 653] width 26 height 26
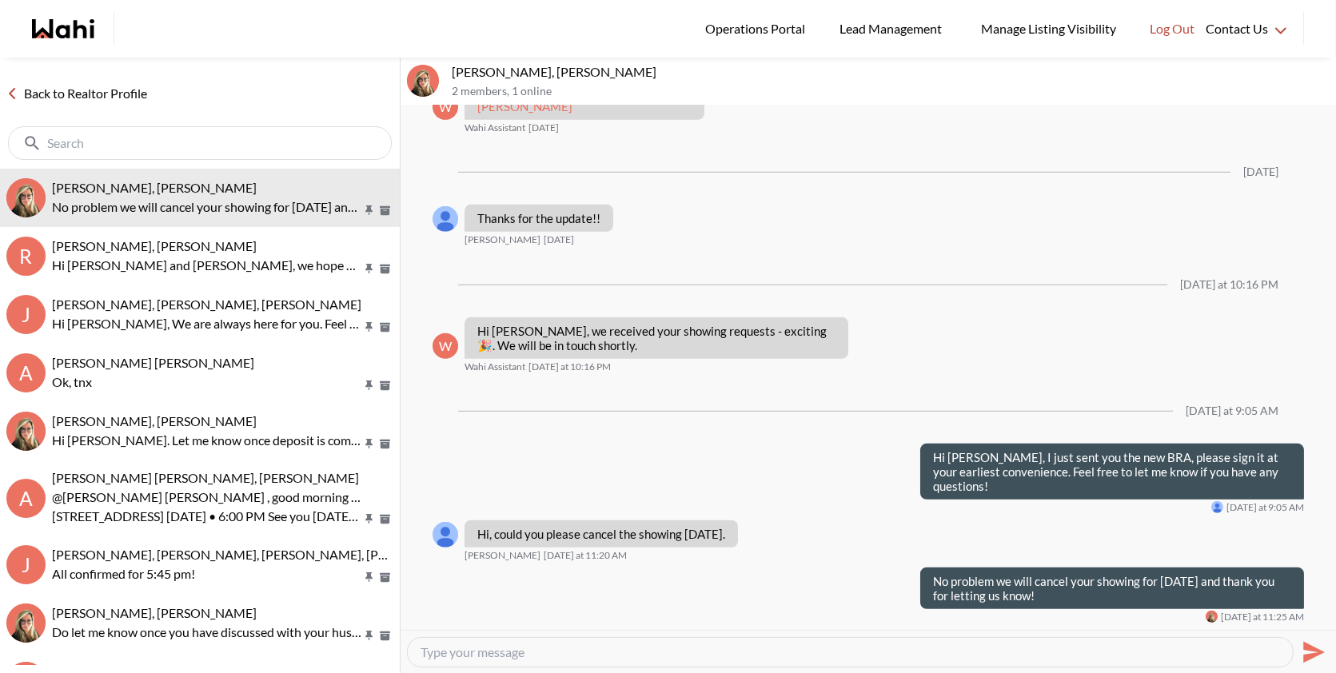
scroll to position [0, 0]
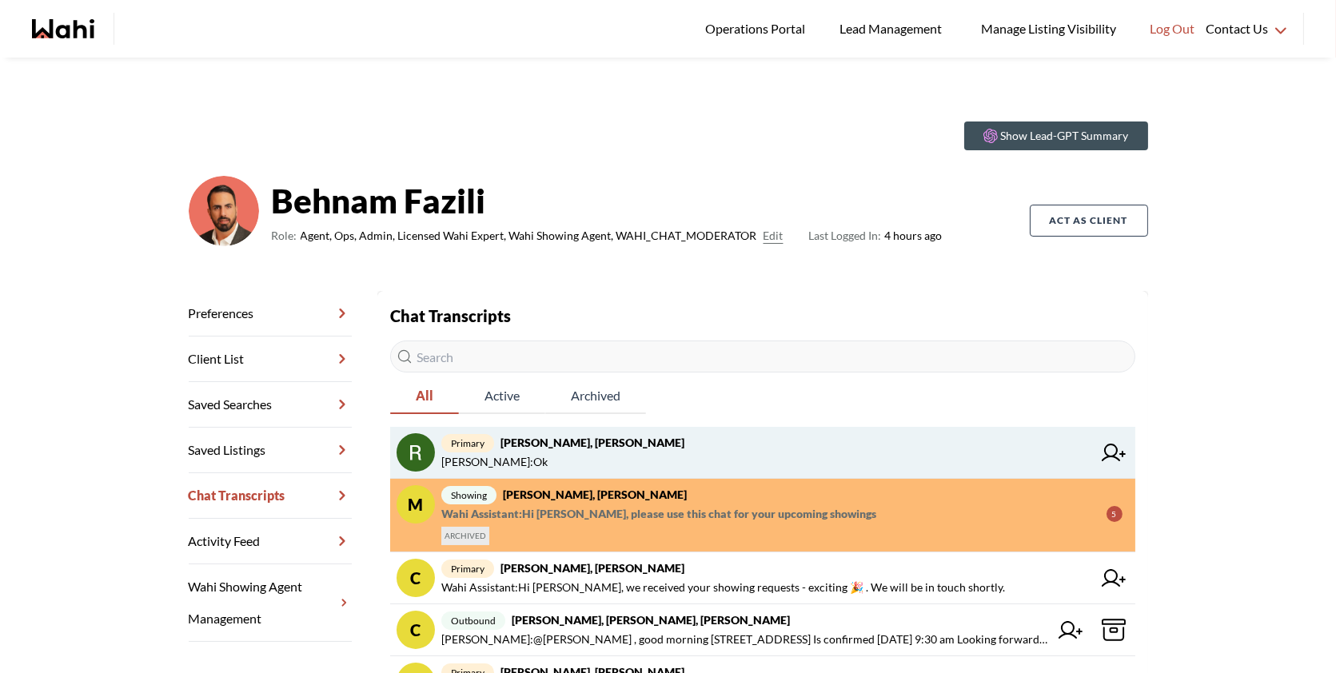
drag, startPoint x: 763, startPoint y: 453, endPoint x: 700, endPoint y: 445, distance: 62.9
click at [700, 445] on span "primary Rita Kukendran, Behnam" at bounding box center [766, 442] width 651 height 19
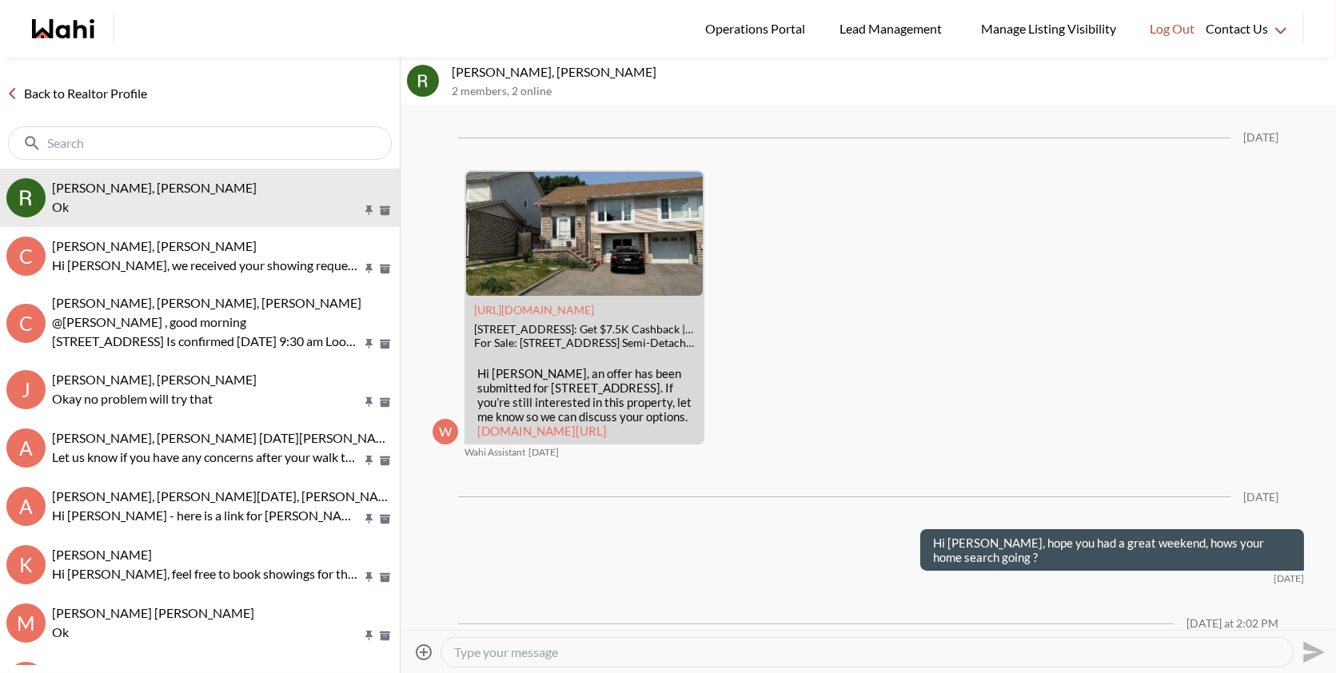
scroll to position [1658, 0]
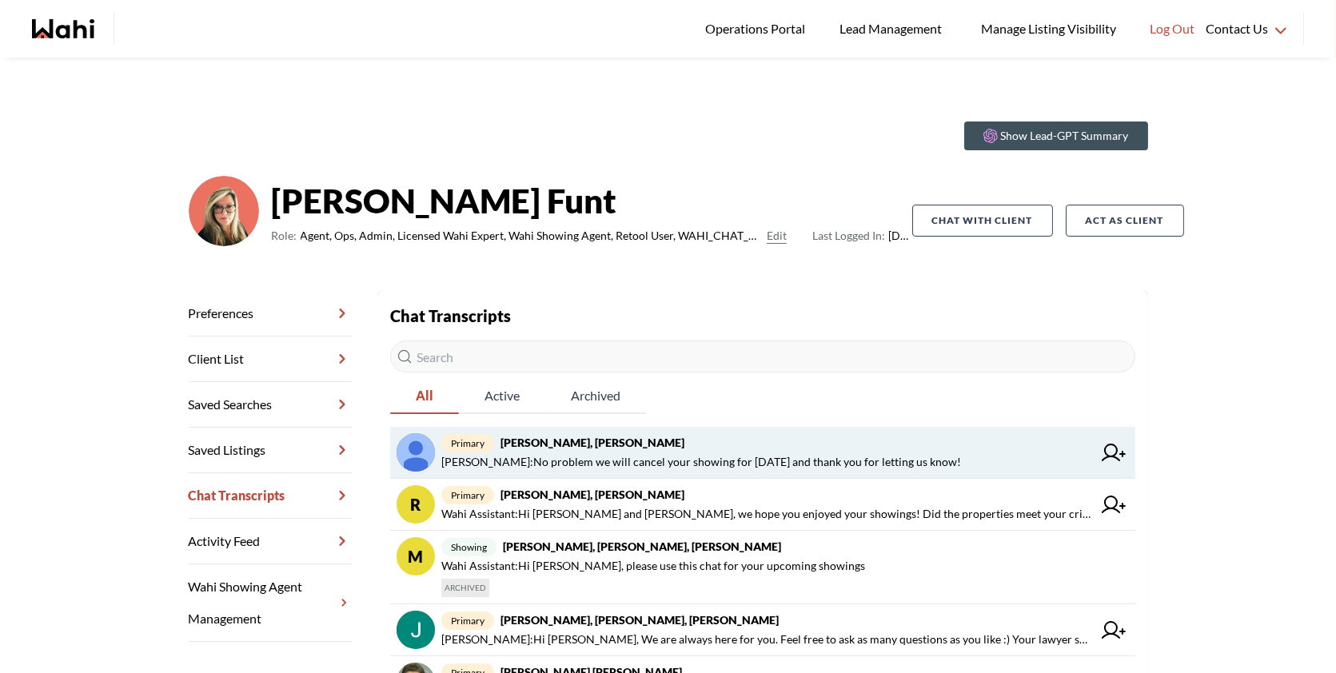
click at [660, 450] on span "primary Dileep K, Barb" at bounding box center [766, 442] width 651 height 19
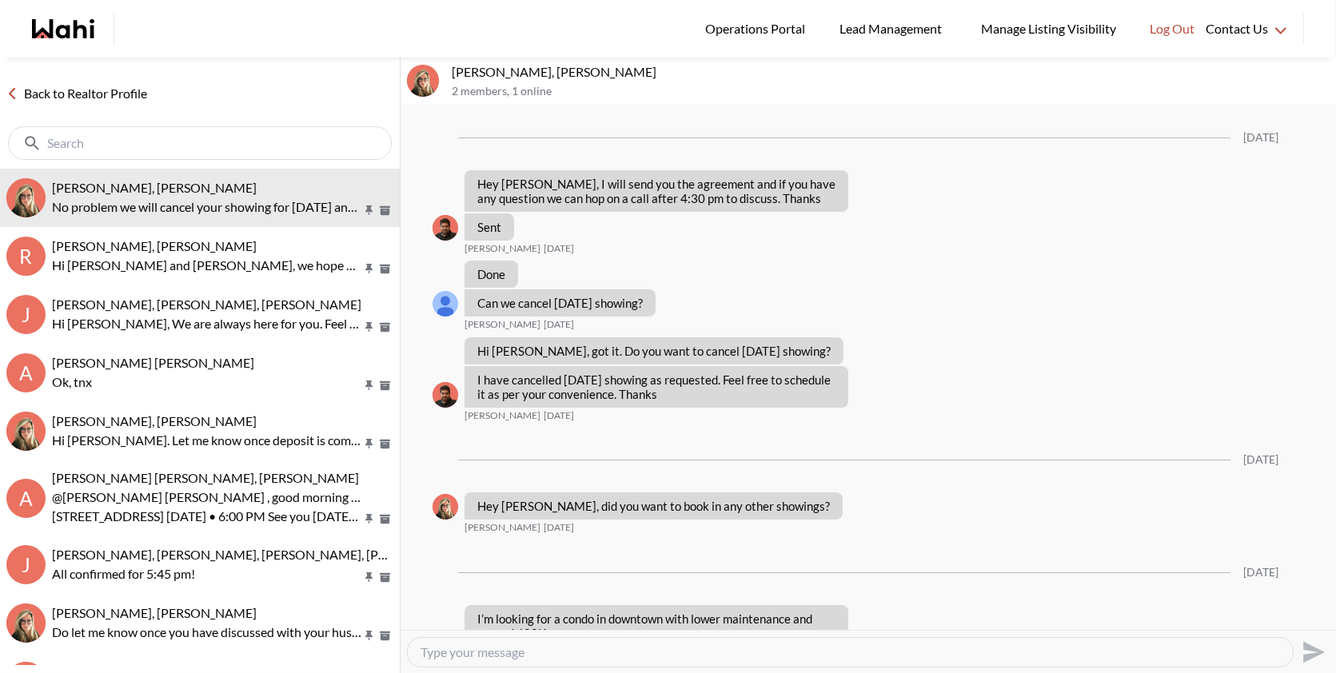
scroll to position [2337, 0]
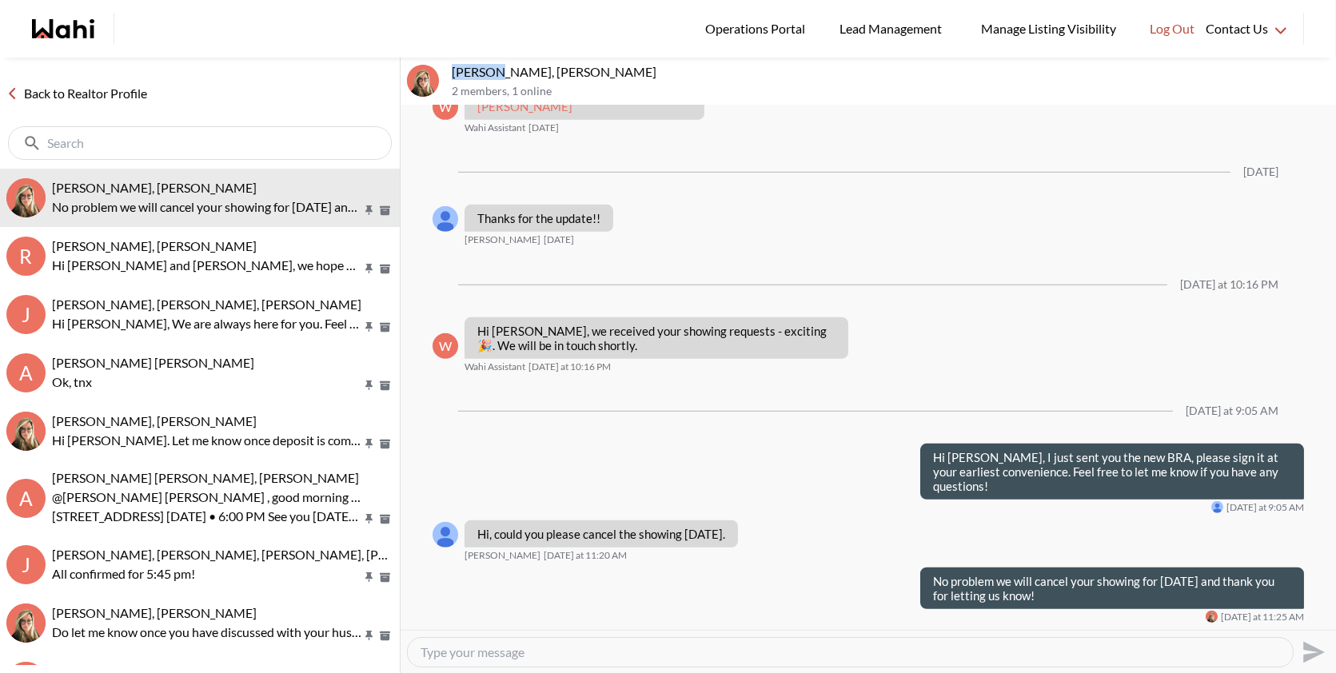
drag, startPoint x: 490, startPoint y: 73, endPoint x: 450, endPoint y: 62, distance: 41.5
click at [450, 62] on div "Dileep K, Barb 2 members , 1 online" at bounding box center [868, 82] width 935 height 48
copy p "Dileep"
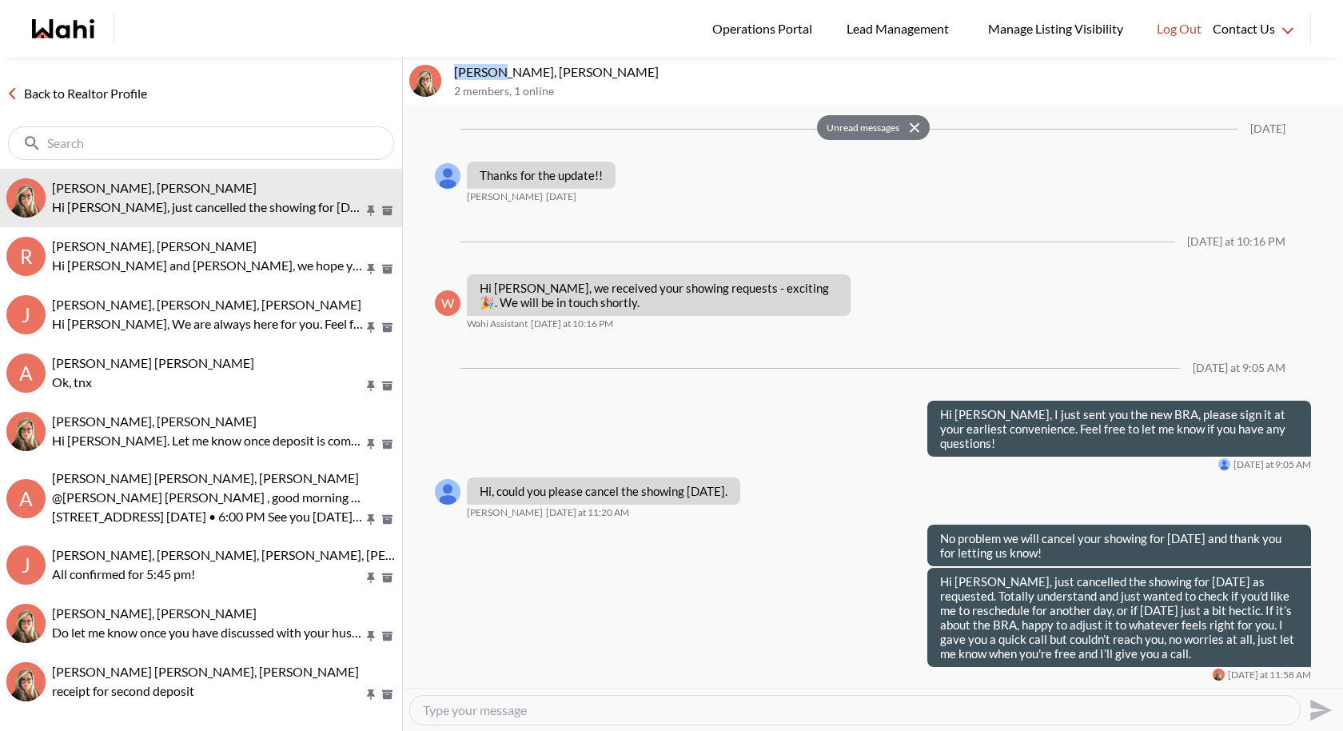
scroll to position [2380, 0]
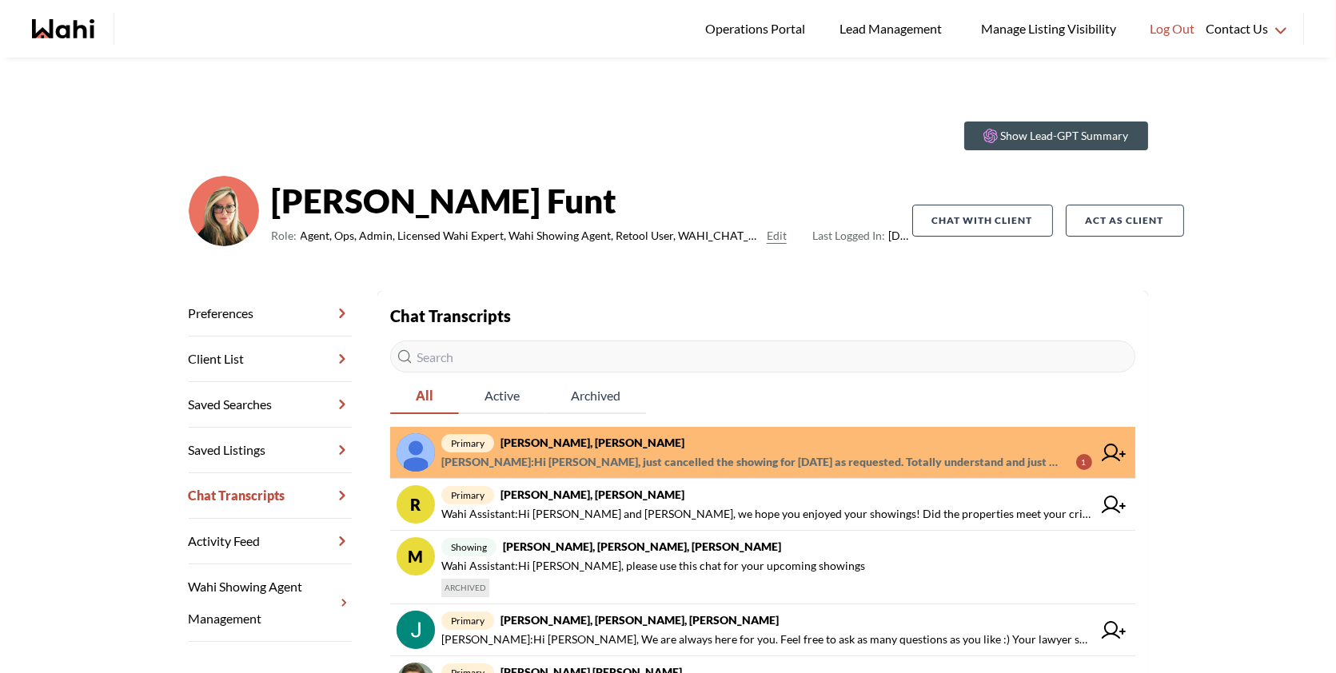
click at [799, 446] on span "primary Dileep K, Barb" at bounding box center [766, 442] width 651 height 19
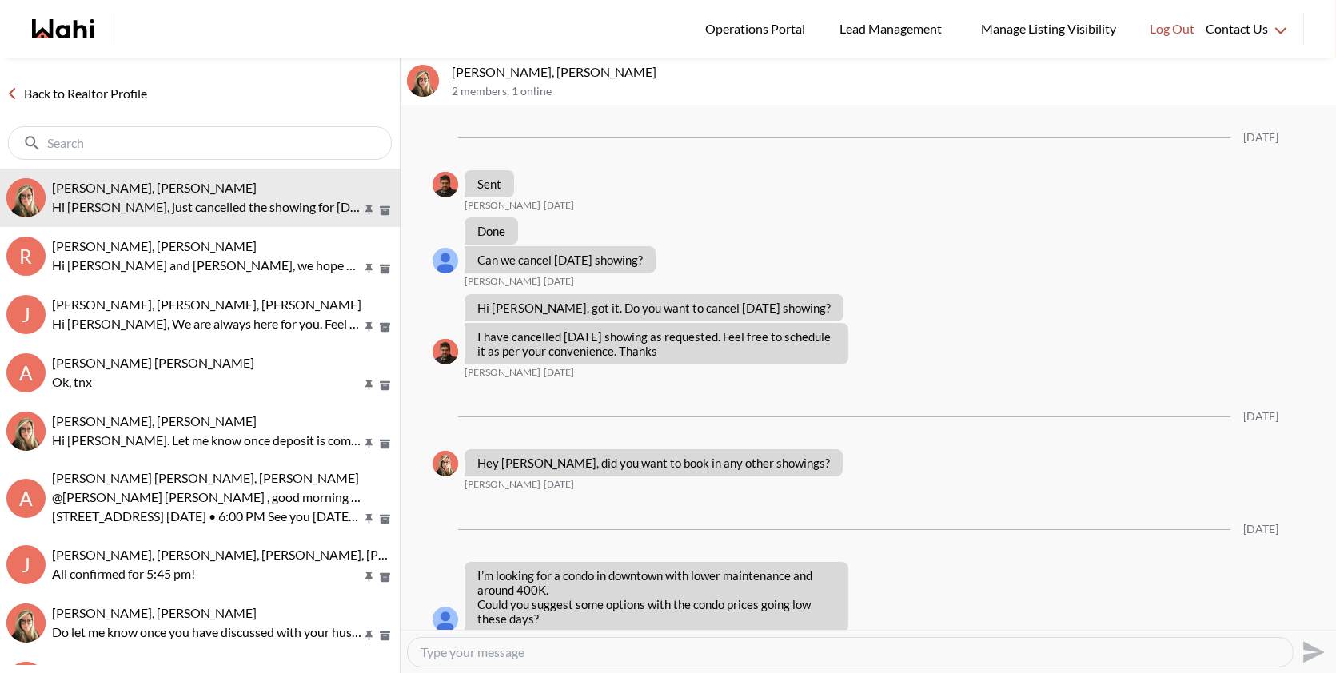
scroll to position [2394, 0]
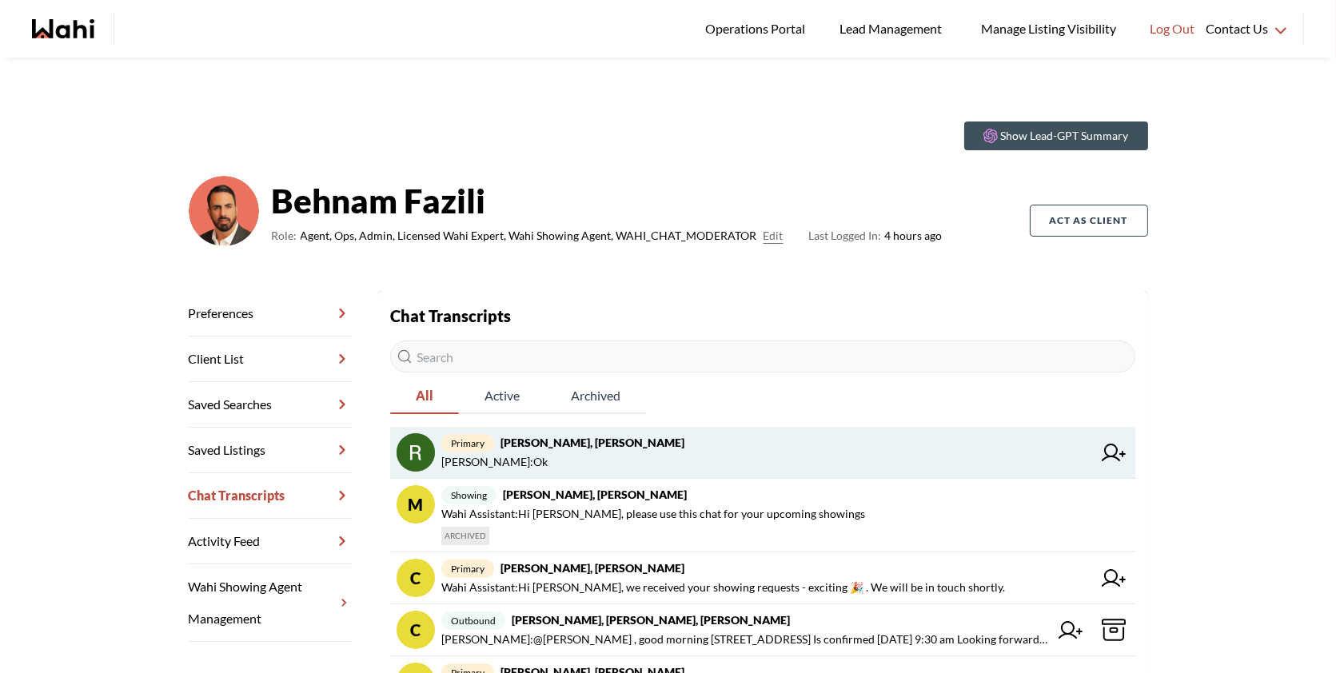
click at [716, 445] on span "primary Rita Kukendran, Behnam" at bounding box center [766, 442] width 651 height 19
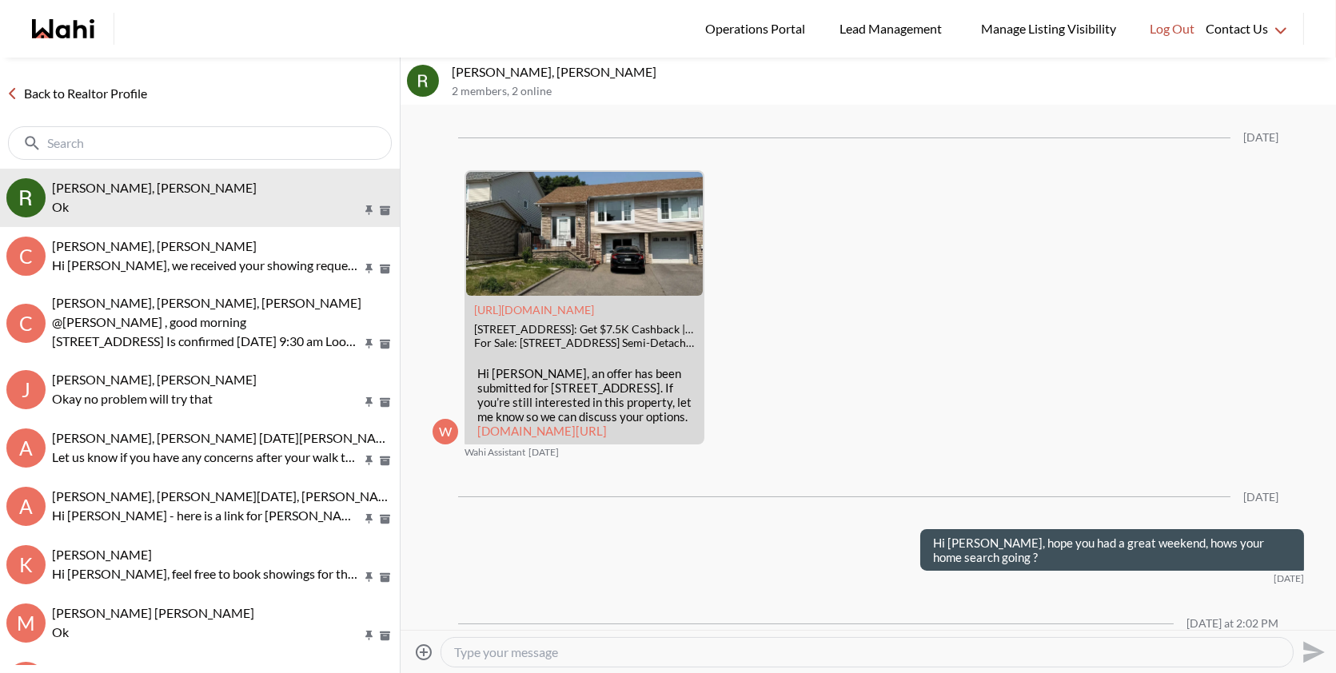
scroll to position [1658, 0]
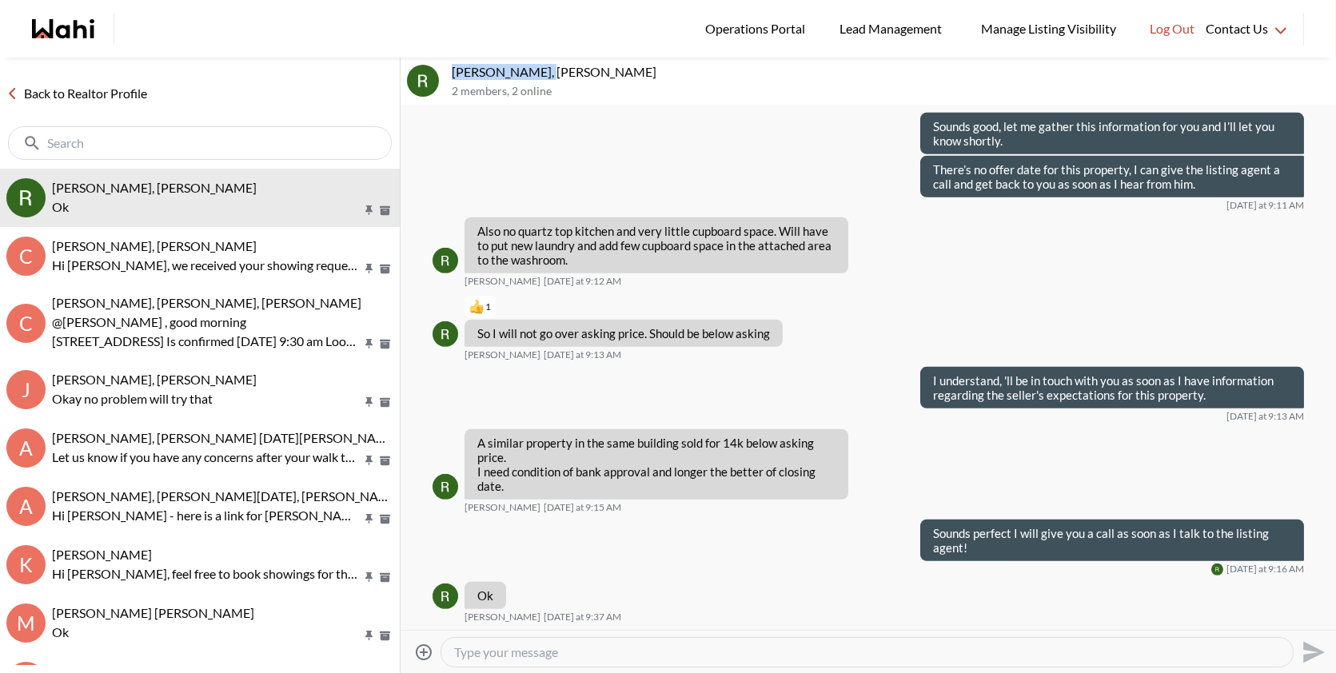
drag, startPoint x: 541, startPoint y: 74, endPoint x: 451, endPoint y: 61, distance: 91.4
click at [451, 61] on div "Rita Kukendran, Behnam 2 members , 2 online" at bounding box center [868, 82] width 935 height 48
copy p "Rita Kukendran,"
